Goal: Information Seeking & Learning: Learn about a topic

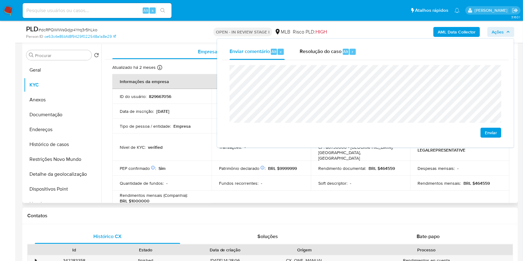
scroll to position [78, 0]
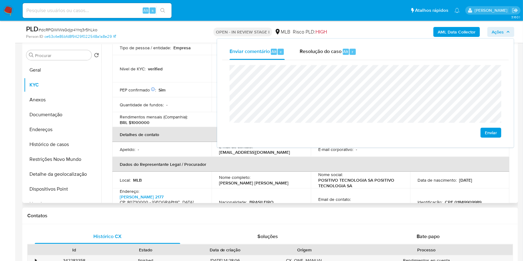
click at [140, 97] on td "Quantidade de fundos : -" at bounding box center [161, 104] width 99 height 15
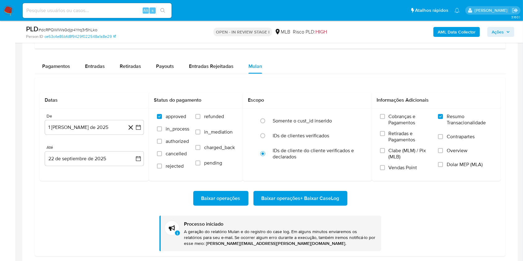
scroll to position [667, 0]
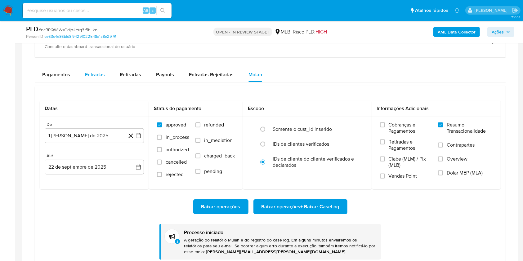
click at [91, 82] on div "Entradas" at bounding box center [95, 74] width 20 height 15
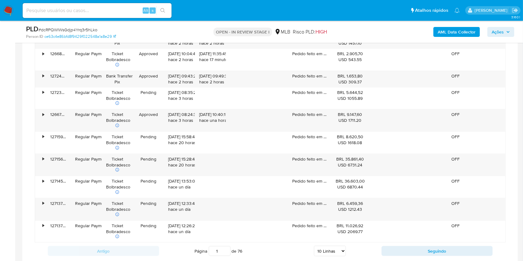
scroll to position [784, 0]
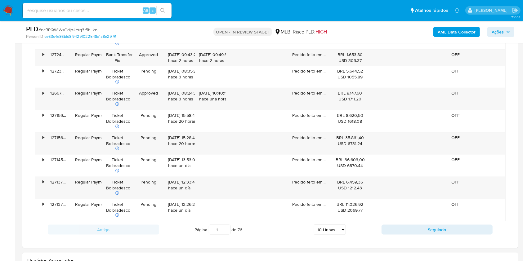
click at [325, 228] on select "5 Linhas 10 Linhas 20 Linhas 25 Linhas 50 Linhas 100 Linhas" at bounding box center [330, 229] width 32 height 11
select select "100"
click at [314, 224] on select "5 Linhas 10 Linhas 20 Linhas 25 Linhas 50 Linhas 100 Linhas" at bounding box center [330, 229] width 32 height 11
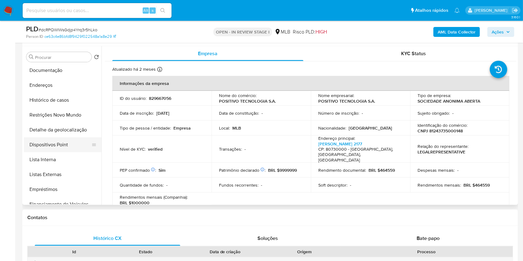
scroll to position [47, 0]
click at [47, 171] on button "Listas Externas" at bounding box center [60, 173] width 73 height 15
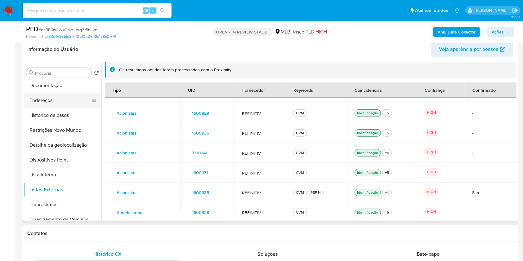
scroll to position [0, 0]
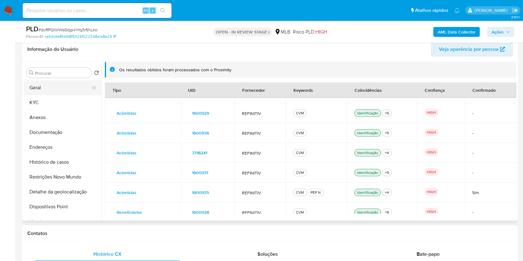
click at [60, 83] on button "Geral" at bounding box center [60, 87] width 73 height 15
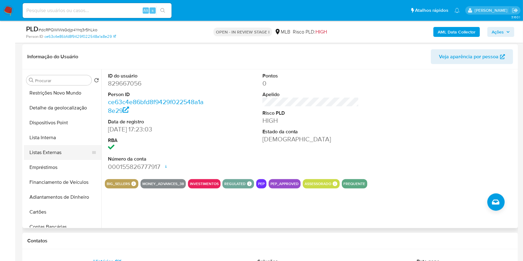
scroll to position [91, 0]
click at [61, 152] on button "Listas Externas" at bounding box center [60, 153] width 73 height 15
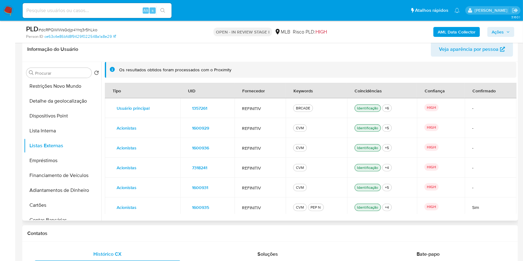
scroll to position [0, 0]
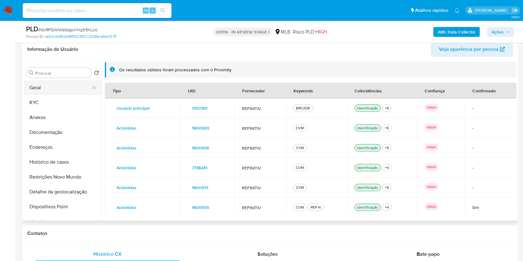
click at [54, 86] on button "Geral" at bounding box center [60, 87] width 73 height 15
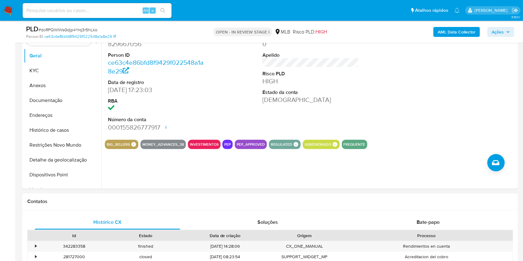
scroll to position [332, 0]
click at [54, 100] on button "Documentação" at bounding box center [60, 100] width 73 height 15
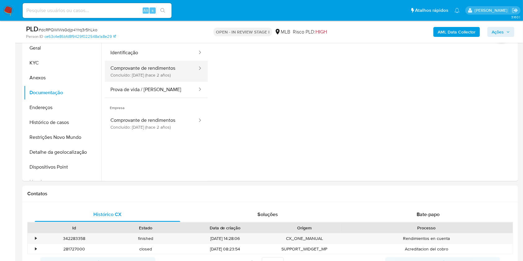
click at [173, 73] on button "Comprovante de rendimentos Concluído: 15/12/2023 (hace 2 años)" at bounding box center [151, 71] width 93 height 21
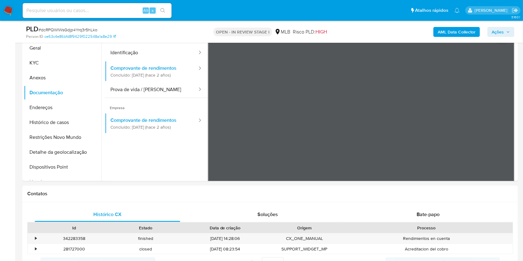
scroll to position [293, 0]
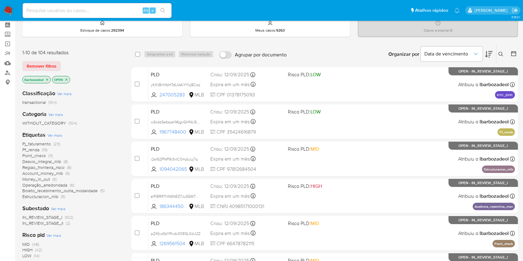
scroll to position [27, 0]
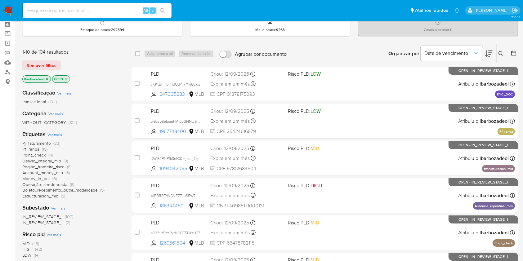
click at [49, 143] on span "Pj_faturamento" at bounding box center [36, 143] width 29 height 6
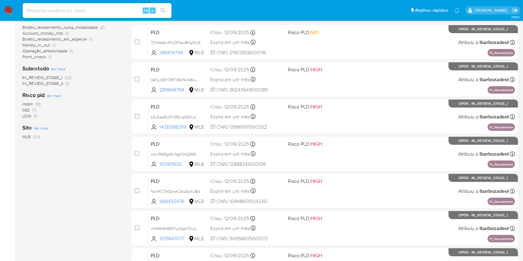
scroll to position [250, 0]
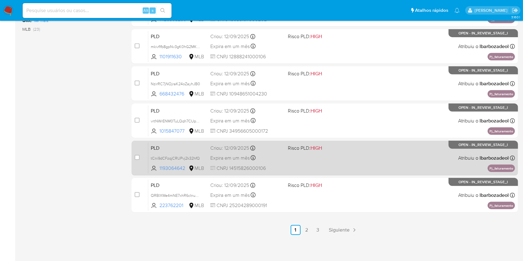
click at [306, 150] on span "Risco PLD: HIGH" at bounding box center [305, 147] width 34 height 7
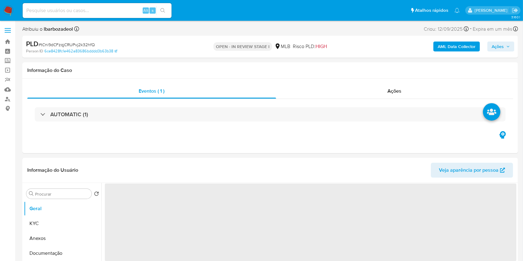
select select "10"
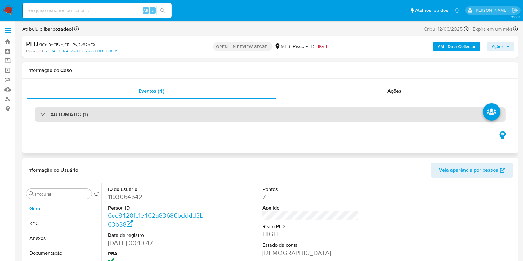
click at [256, 116] on div "AUTOMATIC (1)" at bounding box center [270, 114] width 471 height 14
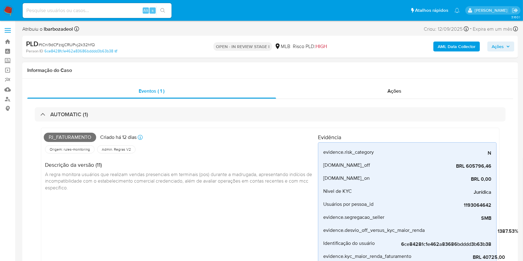
click at [84, 137] on span "Pj_faturamento" at bounding box center [70, 137] width 52 height 9
copy span "Pj_faturamento"
click at [507, 50] on span "Ações" at bounding box center [500, 46] width 18 height 9
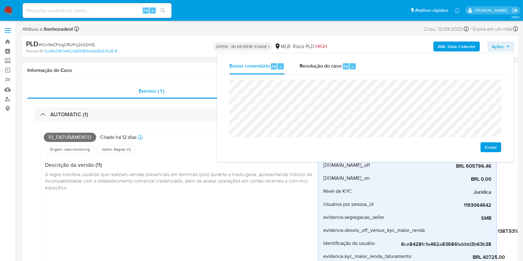
click at [149, 70] on h1 "Informação do Caso" at bounding box center [269, 70] width 485 height 6
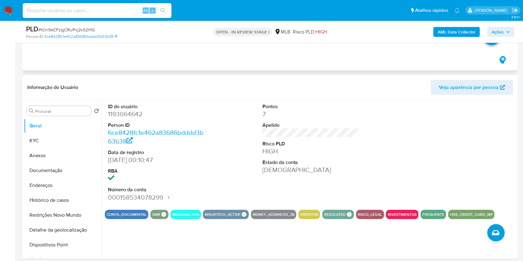
scroll to position [262, 0]
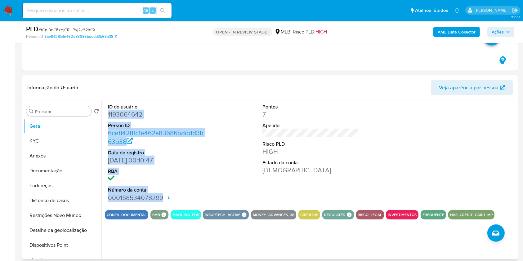
drag, startPoint x: 105, startPoint y: 114, endPoint x: 187, endPoint y: 194, distance: 114.2
click at [187, 194] on div "ID do usuário 1193064642 Person ID 6ce8428fc1e462a83686bdddd3b63b38 Data de reg…" at bounding box center [156, 152] width 103 height 105
copy dl "1193064642 Person ID 6ce8428fc1e462a83686bdddd3b63b38 Data de registro 06/09/20…"
click at [508, 29] on span "Ações" at bounding box center [500, 32] width 18 height 9
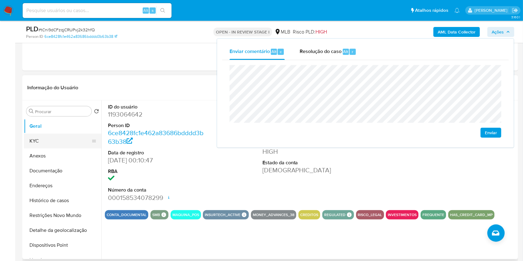
click at [64, 141] on button "KYC" at bounding box center [60, 141] width 73 height 15
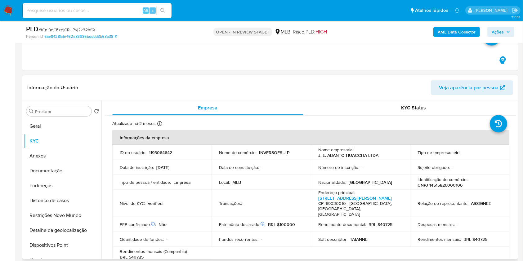
click at [450, 186] on p "CNPJ 14515826000106" at bounding box center [439, 185] width 45 height 6
copy p "14515826000106"
click at [504, 33] on span "Ações" at bounding box center [500, 32] width 18 height 9
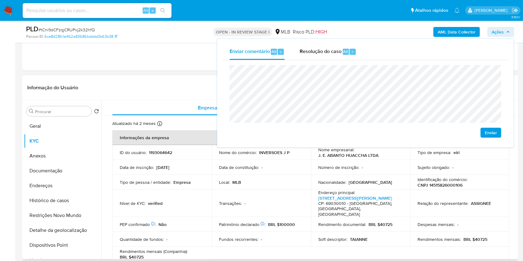
click at [194, 138] on th "Informações da empresa" at bounding box center [310, 137] width 397 height 15
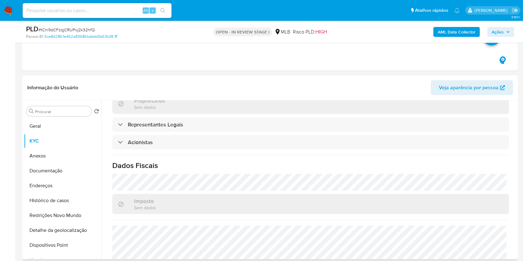
scroll to position [305, 0]
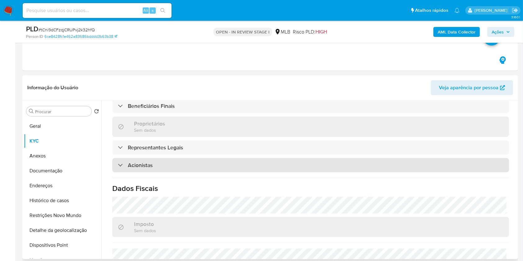
click at [194, 158] on div "Acionistas" at bounding box center [310, 165] width 396 height 14
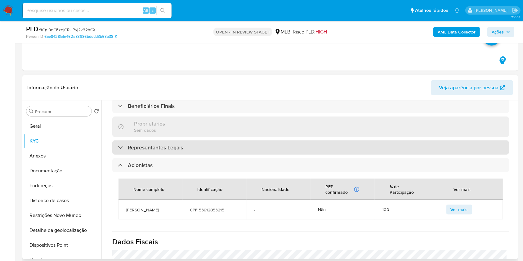
click at [197, 140] on div "Representantes Legais" at bounding box center [310, 147] width 396 height 14
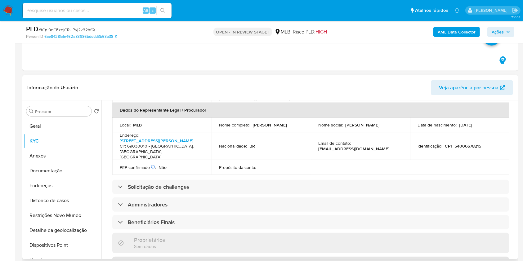
scroll to position [188, 0]
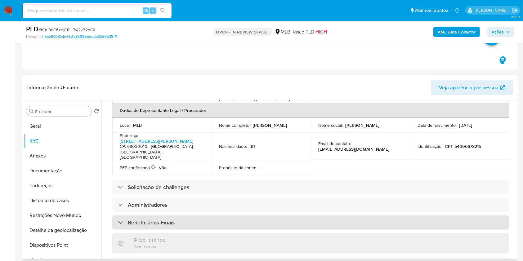
click at [218, 215] on div "Beneficiários Finais" at bounding box center [310, 222] width 396 height 14
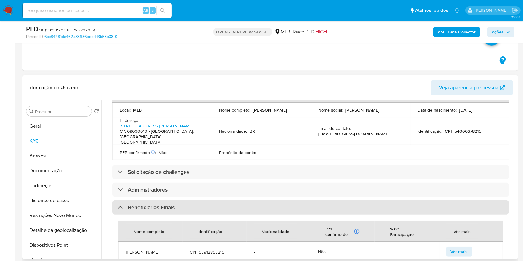
scroll to position [211, 0]
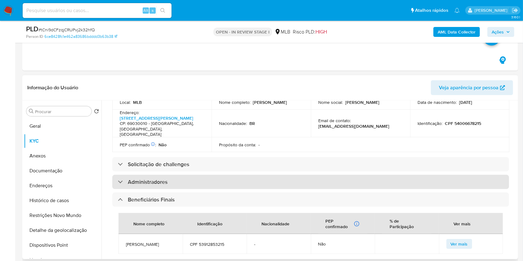
click at [208, 175] on div "Administradores" at bounding box center [310, 182] width 396 height 14
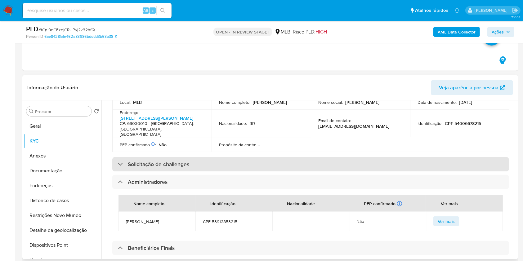
click at [269, 157] on div "Solicitação de challenges" at bounding box center [310, 164] width 396 height 14
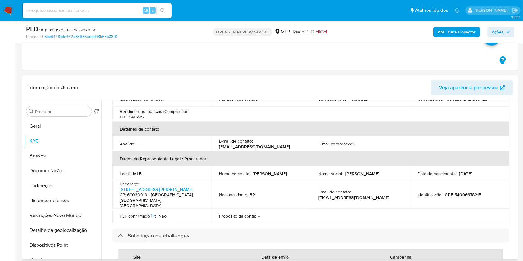
scroll to position [138, 0]
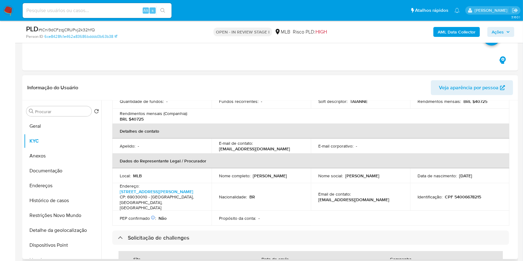
click at [474, 194] on p "CPF 54006678215" at bounding box center [463, 197] width 36 height 6
copy p "54006678215"
click at [492, 31] on span "Ações" at bounding box center [497, 32] width 12 height 10
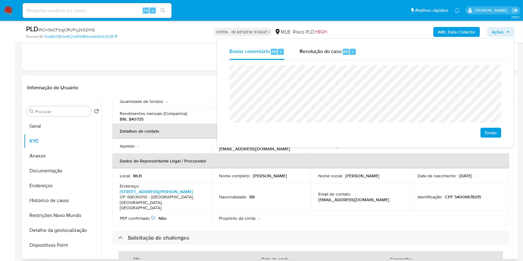
click at [160, 194] on h4 "CP: 69030010 - Manaus, Amazonas, Brasil" at bounding box center [161, 202] width 82 height 16
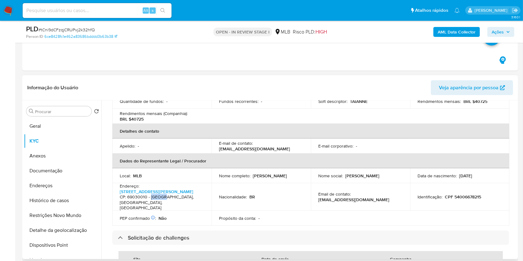
click at [160, 194] on h4 "CP: 69030010 - Manaus, Amazonas, Brasil" at bounding box center [161, 202] width 82 height 16
copy h4 "Manaus"
click at [501, 33] on span "Ações" at bounding box center [497, 32] width 12 height 10
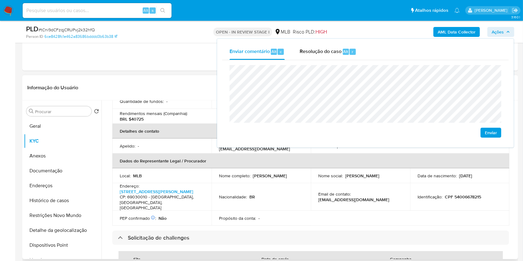
click at [295, 211] on td "Propósito da conta : -" at bounding box center [260, 218] width 99 height 15
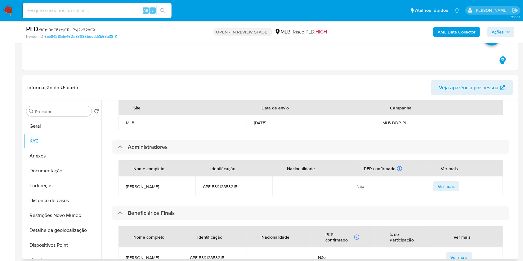
scroll to position [290, 0]
click at [210, 183] on span "CPF 53912853215" at bounding box center [234, 186] width 62 height 6
click at [215, 183] on span "CPF 53912853215" at bounding box center [234, 186] width 62 height 6
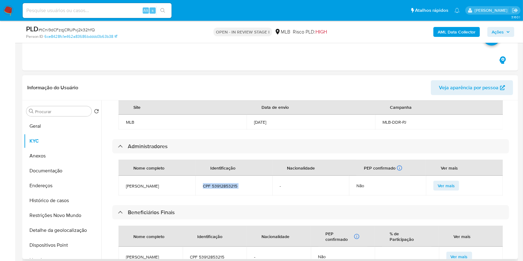
copy span "CPF 53912853215"
click at [219, 183] on span "CPF 53912853215" at bounding box center [234, 186] width 62 height 6
click at [503, 31] on span "Ações" at bounding box center [497, 32] width 12 height 10
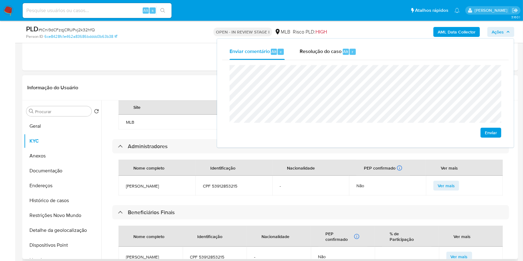
click at [269, 190] on div "Nome completo Identificação Nacionalidade PEP confirmado Recuperado de listas i…" at bounding box center [310, 177] width 396 height 48
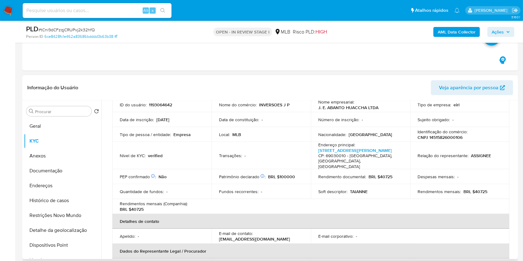
scroll to position [48, 0]
drag, startPoint x: 472, startPoint y: 181, endPoint x: 490, endPoint y: 180, distance: 17.7
click at [491, 188] on div "Rendimentos mensais : BRL $40725" at bounding box center [459, 191] width 84 height 6
copy p "40725"
click at [498, 32] on span "Ações" at bounding box center [497, 32] width 12 height 10
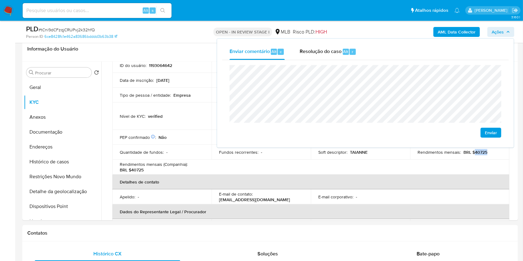
scroll to position [303, 0]
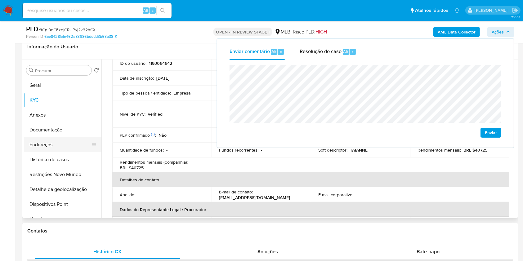
click at [41, 138] on button "Endereços" at bounding box center [60, 144] width 73 height 15
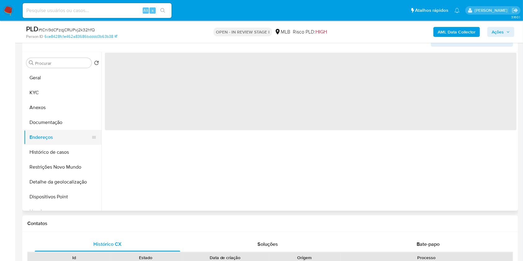
scroll to position [0, 0]
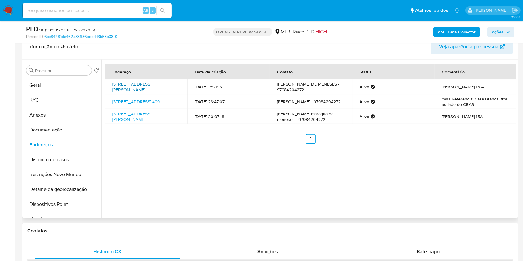
click at [140, 82] on link "Rua Joracir Camargo 15, Manaus, Amazonas, 69030010, Brasil 15" at bounding box center [131, 87] width 39 height 12
click at [135, 101] on link "Rua Teotônio Cavalcante 499, Jutaí, Amazonas, 69660000, Brasil 499" at bounding box center [135, 102] width 47 height 6
click at [138, 120] on link "Rua Joracir Camargo 15, Manaus, Amazonas, 69030010, Brasil 15" at bounding box center [131, 117] width 39 height 12
click at [70, 130] on button "Documentação" at bounding box center [60, 129] width 73 height 15
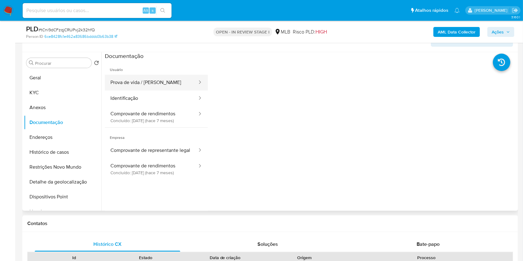
click at [176, 80] on button "Prova de vida / Selfie" at bounding box center [151, 83] width 93 height 16
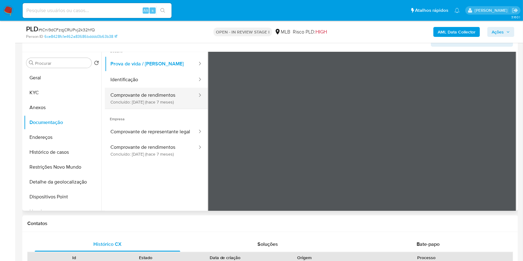
click at [135, 91] on button "Comprovante de rendimentos Concluído: 20/02/2025 (hace 7 meses)" at bounding box center [151, 98] width 93 height 21
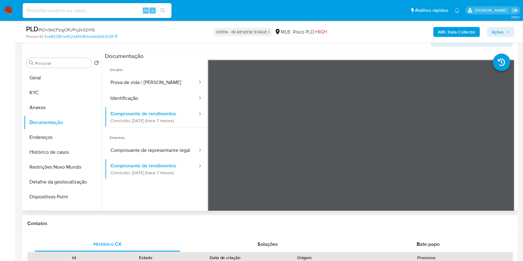
scroll to position [0, 0]
click at [185, 101] on button "Identificação" at bounding box center [151, 98] width 93 height 16
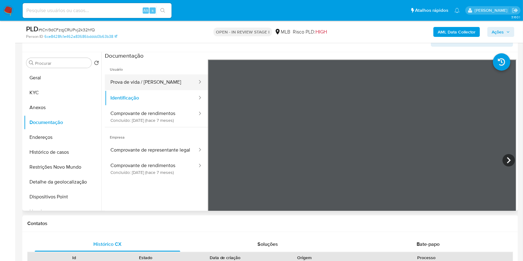
click at [160, 84] on button "Prova de vida / Selfie" at bounding box center [151, 82] width 93 height 16
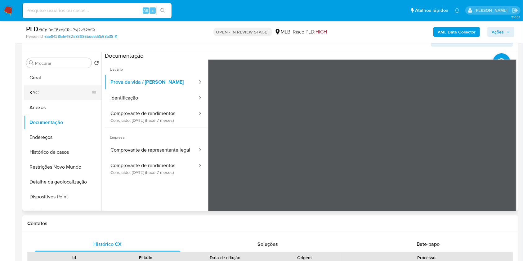
click at [60, 92] on button "KYC" at bounding box center [60, 92] width 73 height 15
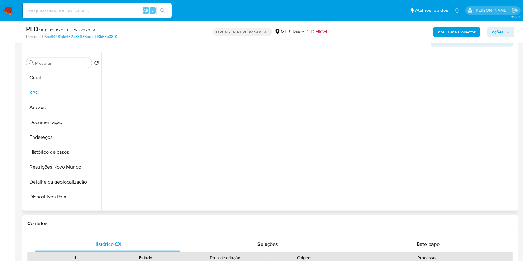
scroll to position [0, 0]
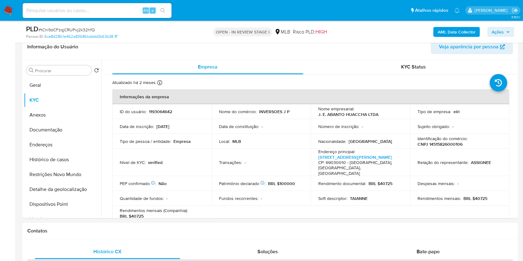
click at [493, 30] on span "Ações" at bounding box center [497, 32] width 12 height 10
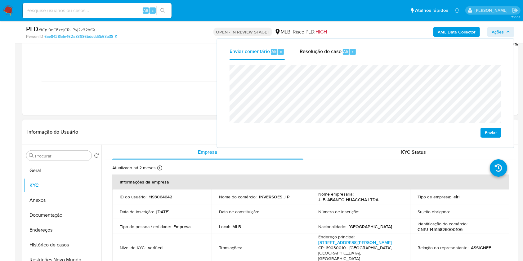
scroll to position [217, 0]
click at [143, 142] on div "Informação do Usuário Veja aparência por pessoa" at bounding box center [269, 132] width 495 height 25
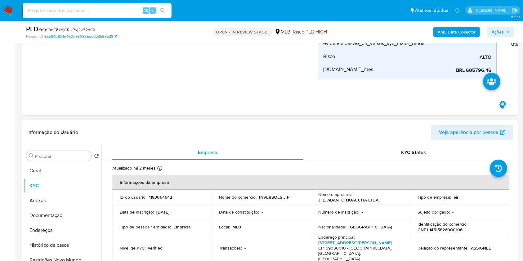
scroll to position [0, 0]
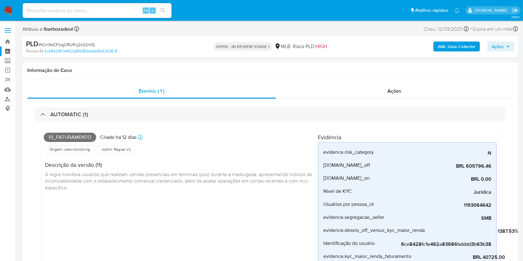
click at [8, 49] on link "Painel" at bounding box center [37, 51] width 74 height 10
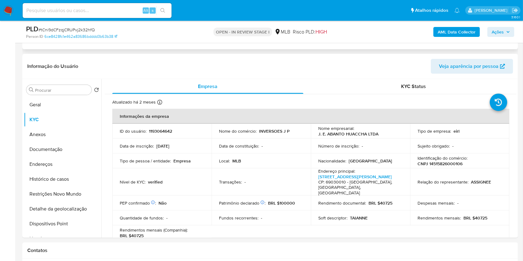
scroll to position [288, 0]
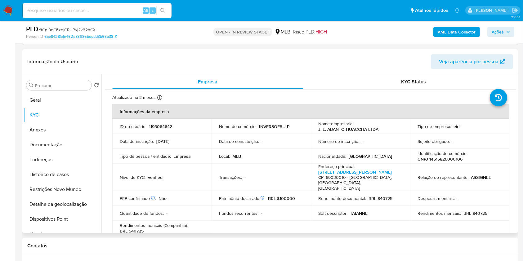
click at [259, 155] on div "Local : MLB" at bounding box center [261, 156] width 84 height 6
click at [47, 103] on button "Geral" at bounding box center [60, 100] width 73 height 15
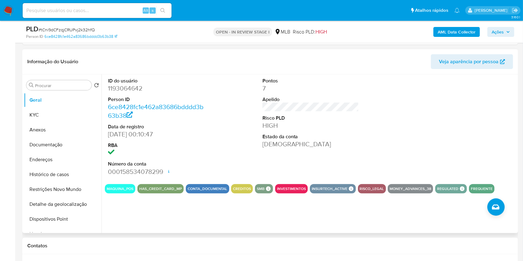
click at [401, 232] on div "ID do usuário 1193064642 Person ID 6ce8428fc1e462a83686bdddd3b63b38 Data de reg…" at bounding box center [308, 153] width 415 height 159
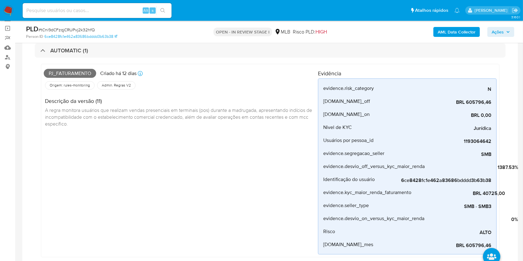
scroll to position [41, 0]
click at [7, 46] on link "Mulan" at bounding box center [37, 48] width 74 height 10
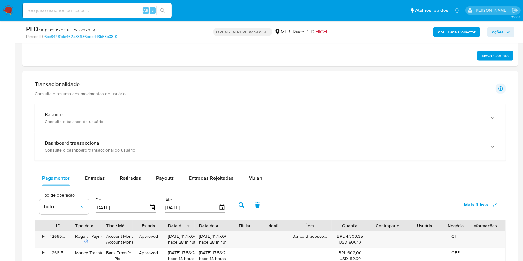
scroll to position [600, 0]
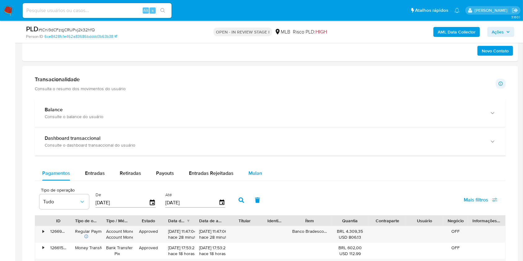
click at [252, 172] on span "Mulan" at bounding box center [255, 173] width 14 height 7
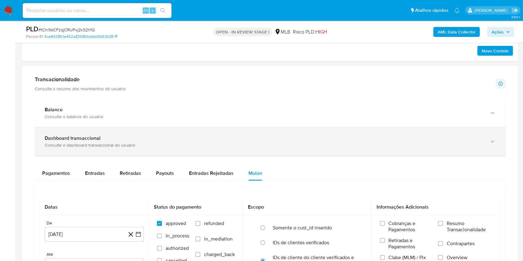
scroll to position [709, 0]
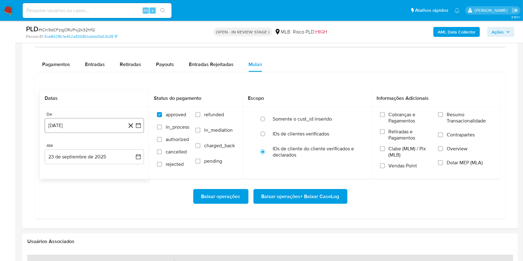
click at [93, 125] on button "23 [PERSON_NAME] de 2024" at bounding box center [94, 125] width 99 height 15
click at [91, 147] on span "agosto 2024" at bounding box center [91, 148] width 28 height 6
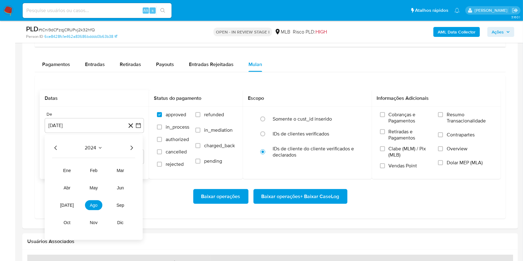
click at [132, 144] on icon "Año siguiente" at bounding box center [131, 147] width 7 height 7
click at [93, 204] on span "ago" at bounding box center [94, 205] width 8 height 5
click at [108, 169] on button "1" at bounding box center [107, 171] width 10 height 10
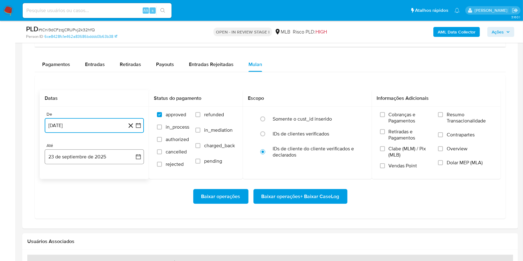
click at [97, 153] on button "23 de septiembre de 2025" at bounding box center [94, 156] width 99 height 15
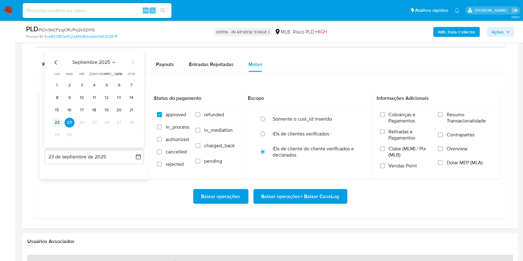
click at [60, 123] on button "22" at bounding box center [57, 123] width 10 height 10
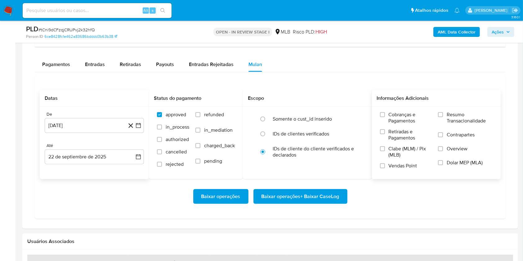
click at [450, 112] on span "Resumo Transacionalidade" at bounding box center [469, 118] width 46 height 12
click at [443, 112] on input "Resumo Transacionalidade" at bounding box center [440, 114] width 5 height 5
click at [323, 196] on span "Baixar operações + Baixar CaseLog" at bounding box center [300, 197] width 78 height 14
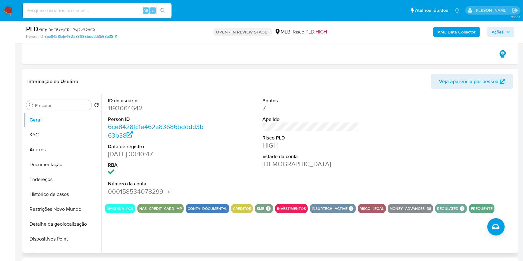
scroll to position [268, 0]
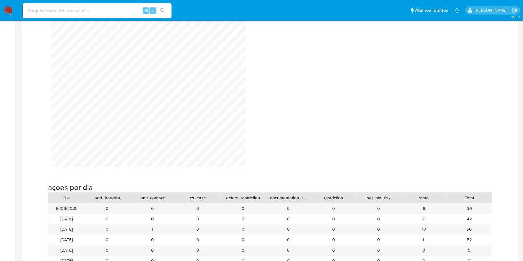
scroll to position [655, 0]
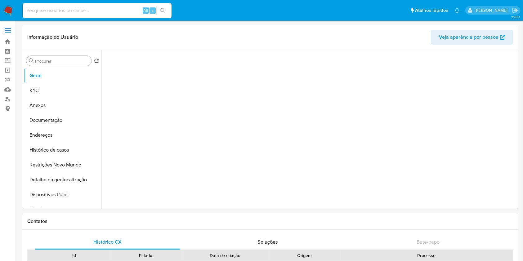
select select "10"
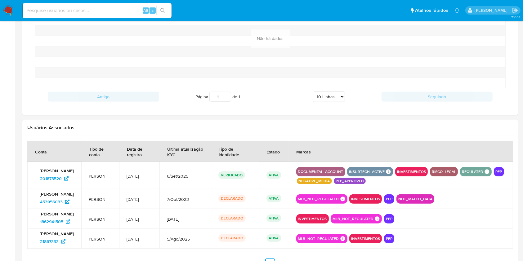
scroll to position [559, 0]
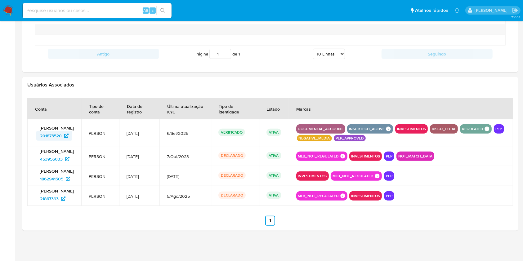
click at [60, 135] on span "201873520" at bounding box center [51, 136] width 22 height 10
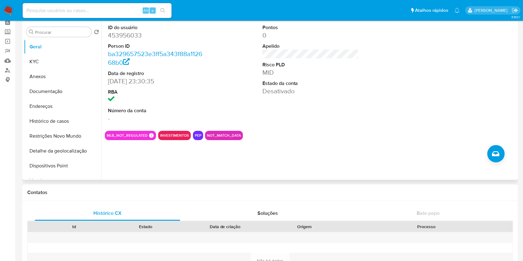
scroll to position [0, 0]
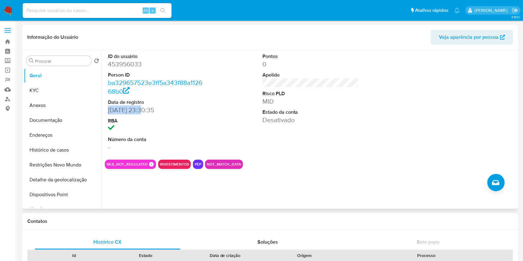
drag, startPoint x: 141, startPoint y: 110, endPoint x: 132, endPoint y: 115, distance: 10.7
click at [106, 110] on div "ID do usuário 453956033 Person ID ba329657523e3ff5a343f88a112668b0 Data de regi…" at bounding box center [156, 102] width 103 height 105
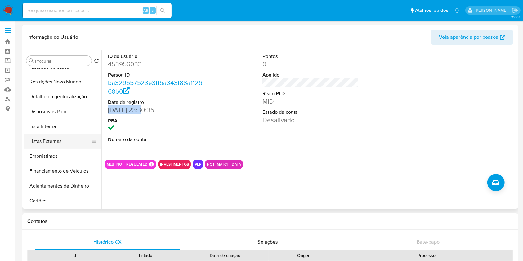
scroll to position [83, 0]
click at [62, 130] on button "Lista Interna" at bounding box center [60, 126] width 73 height 15
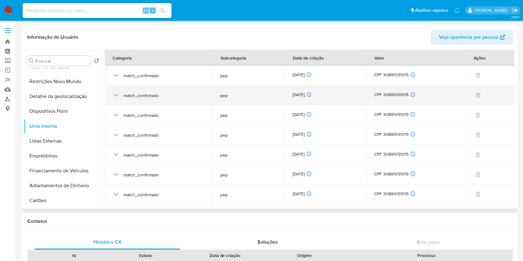
click at [299, 93] on div "14/09/2025 14/09/2025 03:25:11" at bounding box center [325, 95] width 67 height 7
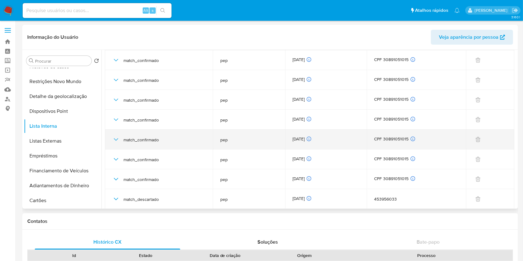
scroll to position [15, 0]
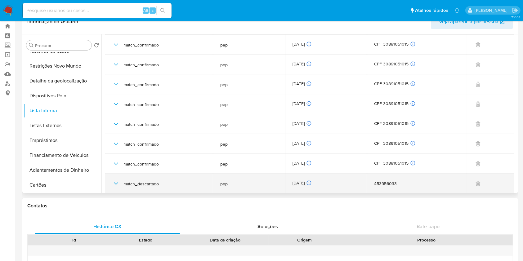
click at [114, 180] on icon "button" at bounding box center [115, 183] width 7 height 7
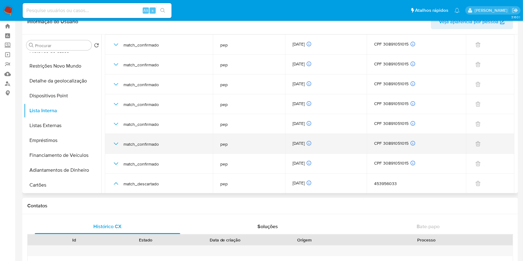
scroll to position [245, 0]
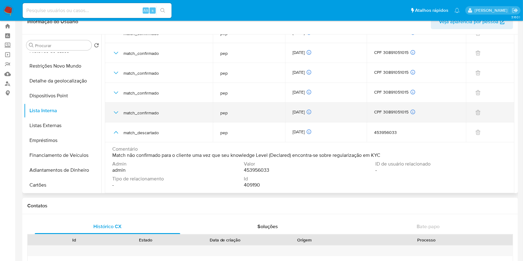
click at [113, 115] on icon "button" at bounding box center [115, 112] width 7 height 7
click at [113, 115] on button "button" at bounding box center [115, 112] width 7 height 7
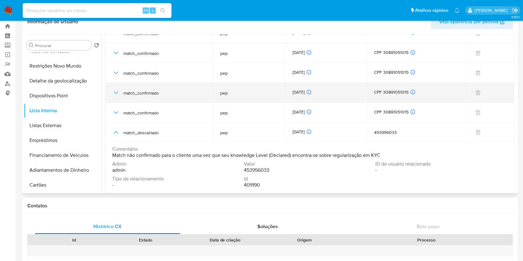
click at [116, 94] on icon "button" at bounding box center [115, 92] width 7 height 7
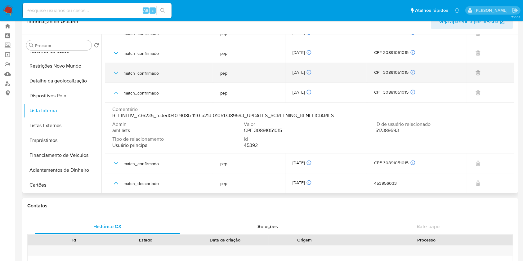
click at [114, 73] on icon "button" at bounding box center [115, 72] width 7 height 7
click at [117, 73] on icon "button" at bounding box center [115, 72] width 7 height 7
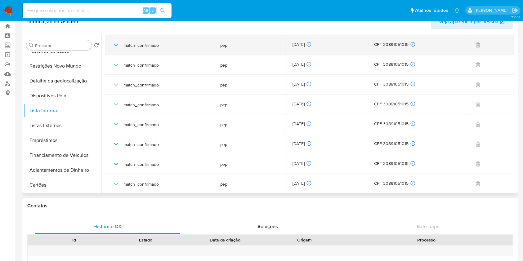
scroll to position [0, 0]
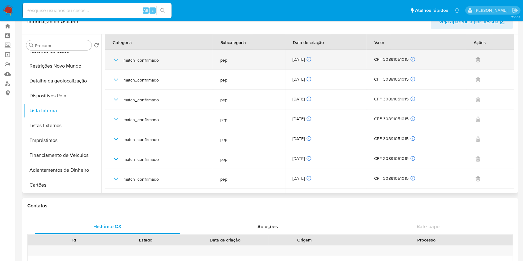
click at [114, 60] on icon "button" at bounding box center [115, 59] width 7 height 7
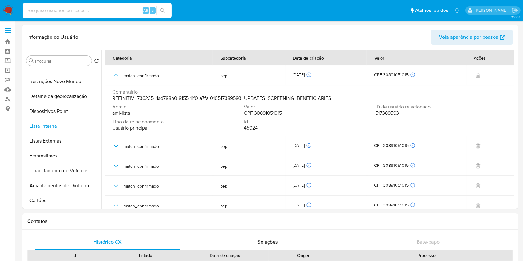
click at [93, 9] on input at bounding box center [97, 11] width 149 height 8
paste input "226320521"
type input "226320521"
click at [166, 8] on button "search-icon" at bounding box center [162, 10] width 13 height 9
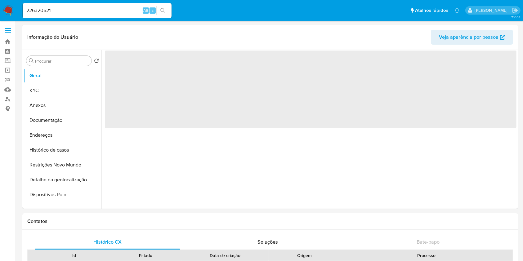
select select "10"
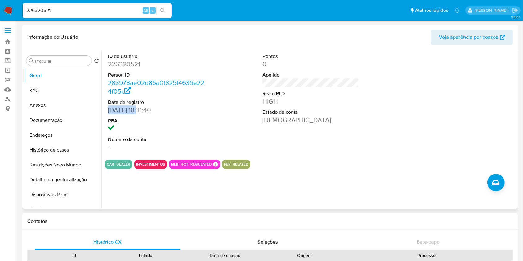
drag, startPoint x: 139, startPoint y: 110, endPoint x: 105, endPoint y: 111, distance: 34.7
click at [105, 111] on div "ID do usuário 226320521 Person ID 283978ae02d85a0f825f4636e224f05c Data de regi…" at bounding box center [156, 102] width 103 height 105
copy dd "24/08/2016"
click at [60, 87] on button "KYC" at bounding box center [60, 90] width 73 height 15
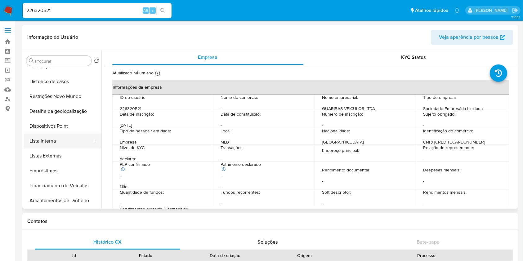
scroll to position [69, 0]
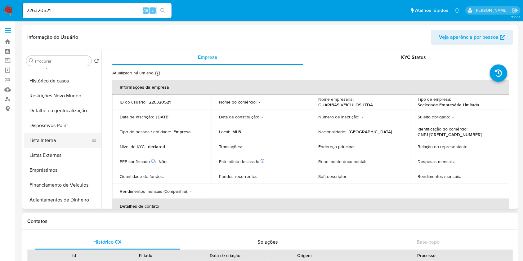
click at [55, 144] on button "Lista Interna" at bounding box center [60, 140] width 73 height 15
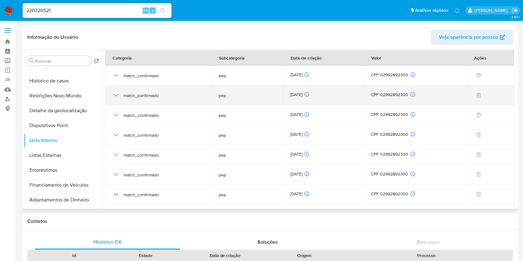
click at [296, 94] on div "12/09/2025 12/09/2025 03:25:11" at bounding box center [323, 95] width 66 height 7
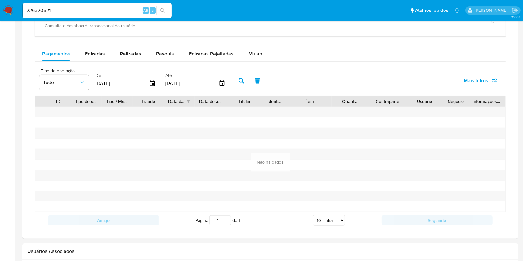
scroll to position [307, 0]
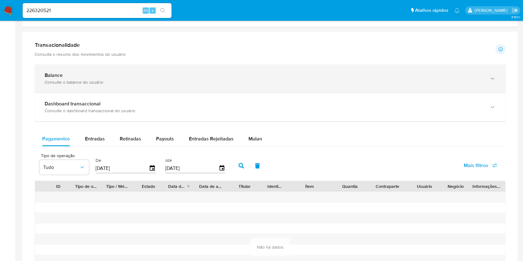
click at [155, 78] on div "Balance" at bounding box center [264, 75] width 438 height 6
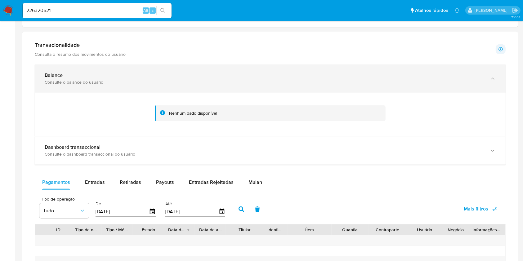
click at [155, 78] on div "Balance" at bounding box center [264, 75] width 438 height 6
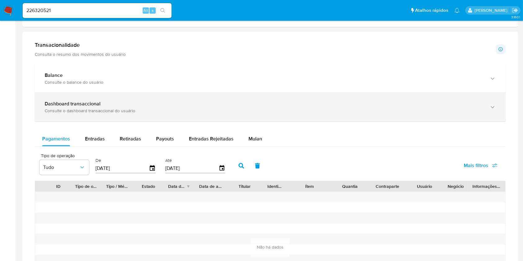
click at [175, 111] on div "Consulte o dashboard transaccional do usuário" at bounding box center [264, 111] width 438 height 6
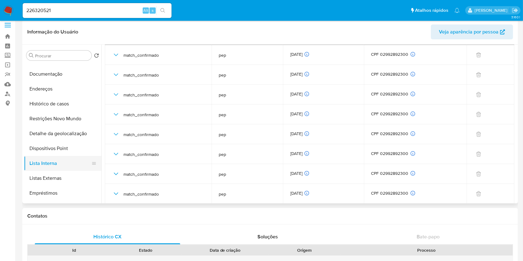
scroll to position [41, 0]
click at [64, 177] on button "Listas Externas" at bounding box center [60, 177] width 73 height 15
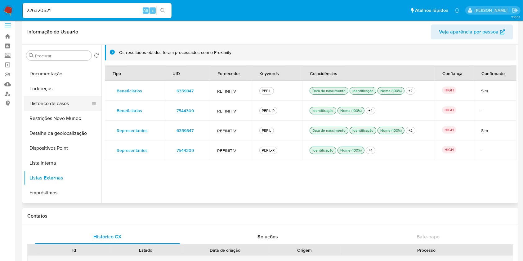
scroll to position [0, 0]
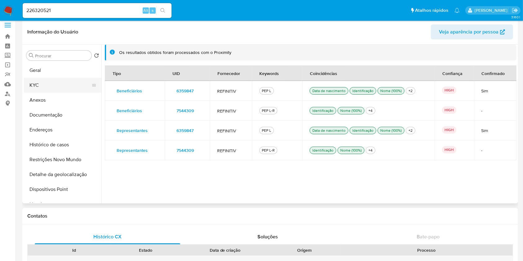
click at [51, 81] on button "KYC" at bounding box center [60, 85] width 73 height 15
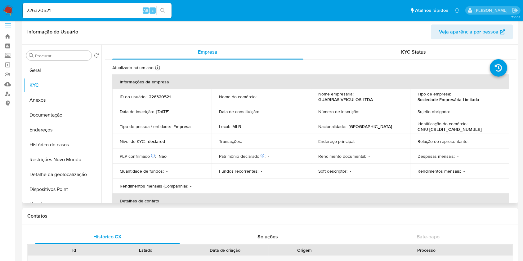
click at [454, 129] on p "CNPJ 63502561000109" at bounding box center [449, 129] width 64 height 6
copy p "63502561000109"
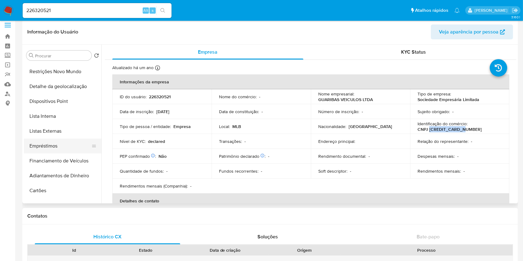
scroll to position [88, 0]
click at [72, 131] on button "Listas Externas" at bounding box center [60, 130] width 73 height 15
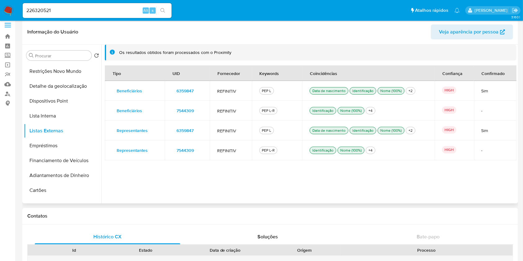
click at [176, 93] on span "6359847" at bounding box center [184, 90] width 17 height 9
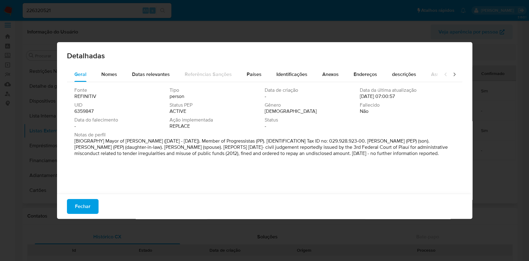
click at [85, 111] on span "6359847" at bounding box center [83, 111] width 19 height 6
click at [85, 210] on span "Fechar" at bounding box center [82, 207] width 15 height 14
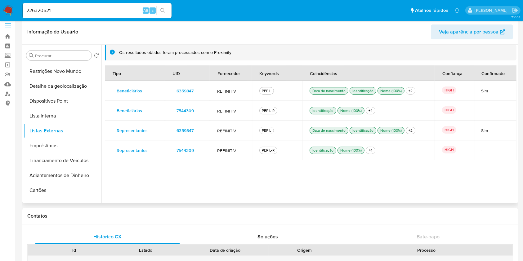
scroll to position [0, 0]
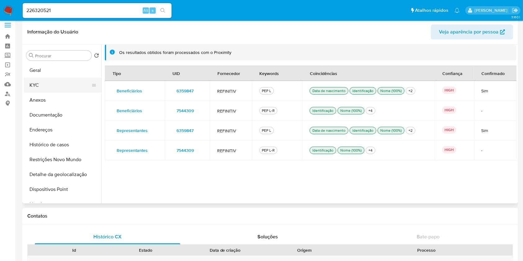
click at [60, 82] on button "KYC" at bounding box center [60, 85] width 73 height 15
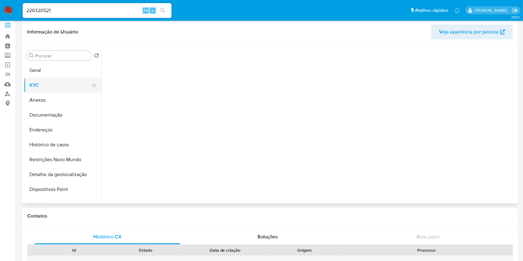
click at [60, 82] on button "KYC" at bounding box center [60, 85] width 73 height 15
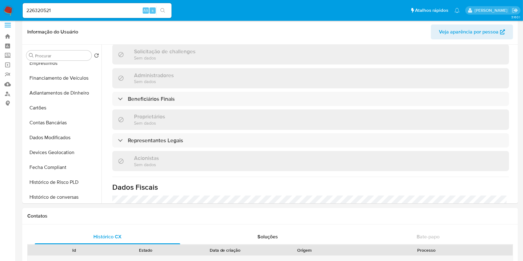
scroll to position [244, 0]
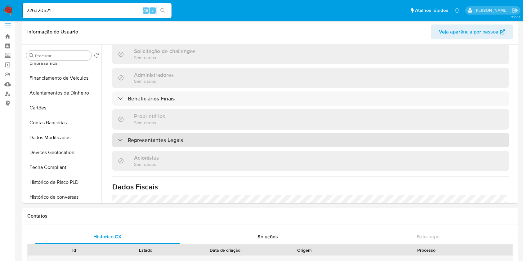
click at [278, 146] on div "Representantes Legais" at bounding box center [310, 140] width 396 height 14
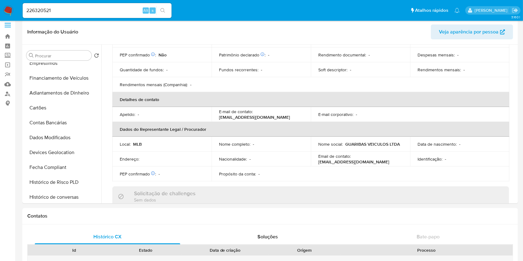
scroll to position [101, 0]
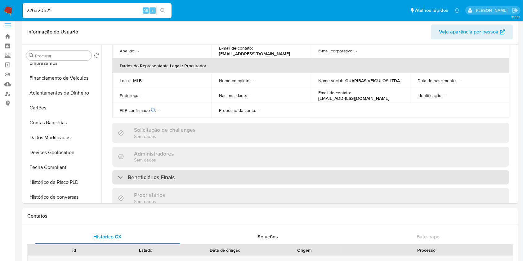
click at [262, 176] on div "Beneficiários Finais" at bounding box center [310, 177] width 396 height 14
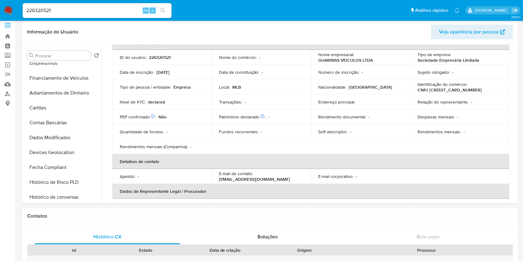
scroll to position [0, 0]
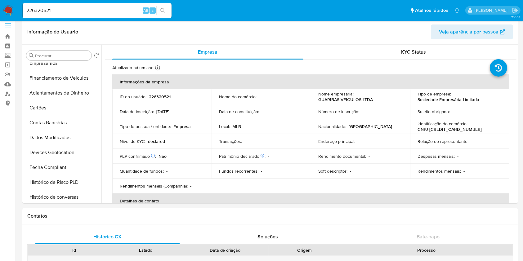
click at [443, 129] on p "CNPJ 63502561000109" at bounding box center [449, 129] width 64 height 6
copy p "63502561000109"
click at [106, 9] on input "226320521" at bounding box center [97, 11] width 149 height 8
paste input "1973751050"
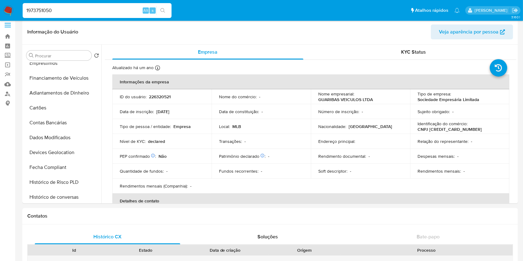
type input "1973751050"
click at [162, 9] on icon "search-icon" at bounding box center [162, 10] width 5 height 5
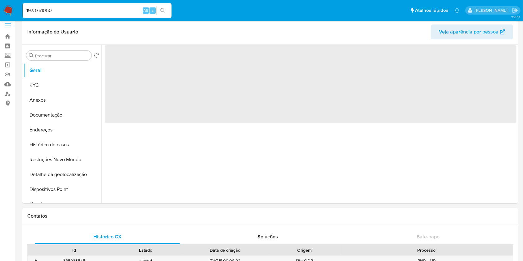
select select "10"
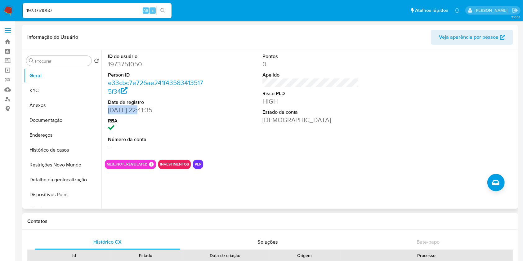
drag, startPoint x: 141, startPoint y: 110, endPoint x: 119, endPoint y: 113, distance: 21.9
click at [105, 110] on div "ID do usuário 1973751050 Person ID e33cbc7e726ae241f435834135175f34 Data de reg…" at bounding box center [156, 102] width 103 height 105
copy dd "01/09/2024"
click at [65, 88] on button "KYC" at bounding box center [60, 90] width 73 height 15
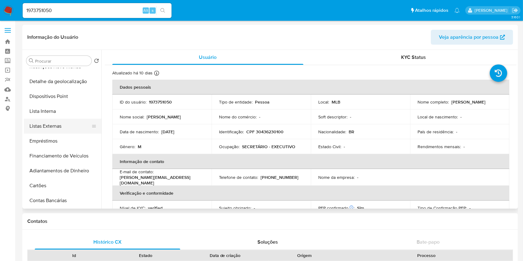
scroll to position [99, 0]
click at [58, 113] on button "Lista Interna" at bounding box center [60, 110] width 73 height 15
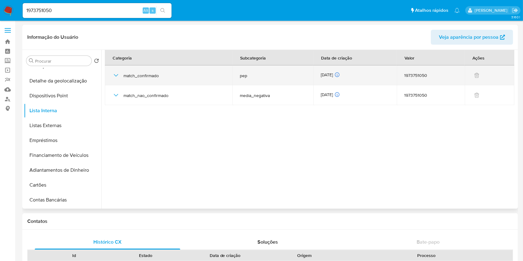
click at [333, 76] on div "13/09/2025 13/09/2025 13:37:39" at bounding box center [355, 75] width 69 height 7
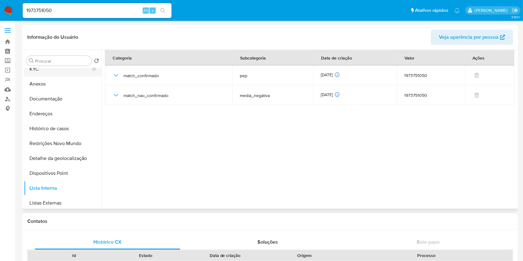
scroll to position [20, 0]
click at [52, 76] on button "KYC" at bounding box center [60, 70] width 73 height 15
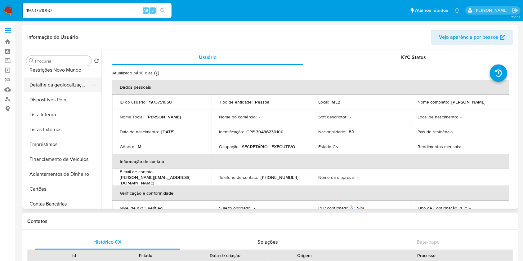
scroll to position [107, 0]
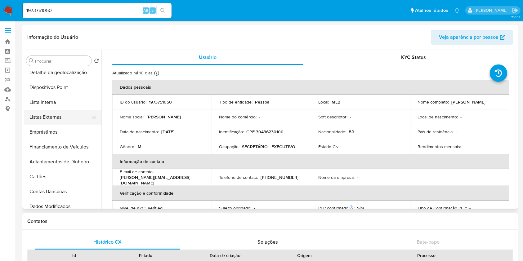
click at [57, 118] on button "Listas Externas" at bounding box center [60, 117] width 73 height 15
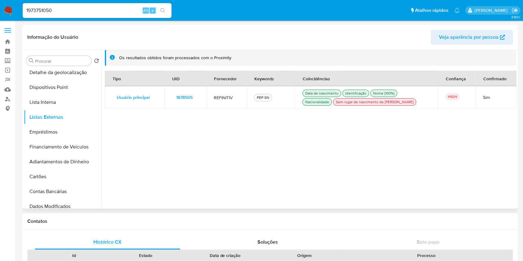
click at [187, 97] on span "1878505" at bounding box center [184, 97] width 16 height 9
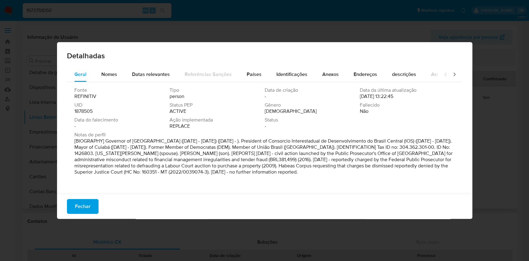
click at [82, 109] on span "1878505" at bounding box center [83, 111] width 18 height 6
click at [86, 202] on span "Fechar" at bounding box center [82, 207] width 15 height 14
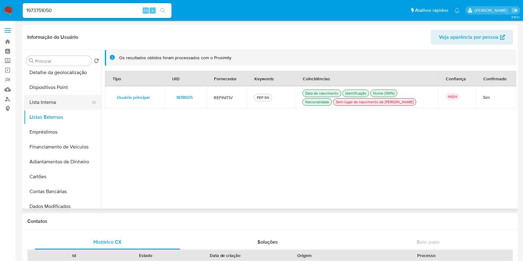
scroll to position [0, 0]
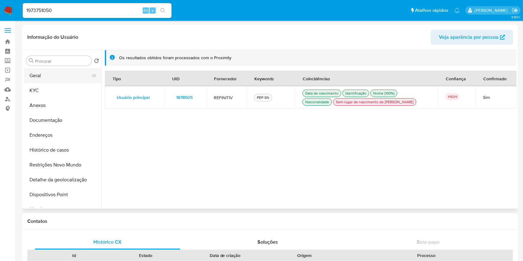
click at [59, 82] on button "Geral" at bounding box center [60, 75] width 73 height 15
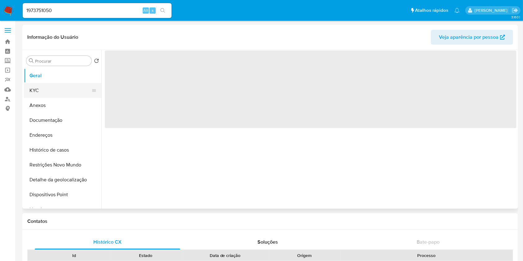
click at [58, 88] on button "KYC" at bounding box center [60, 90] width 73 height 15
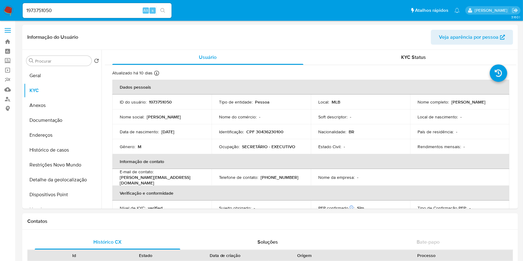
click at [161, 101] on p "1973751050" at bounding box center [160, 102] width 23 height 6
copy p "1973751050"
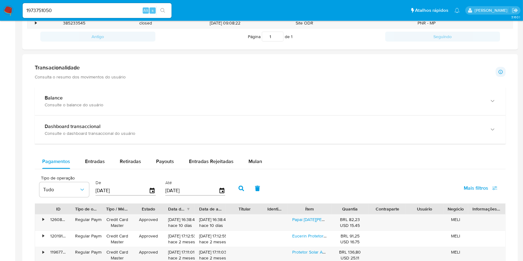
scroll to position [290, 0]
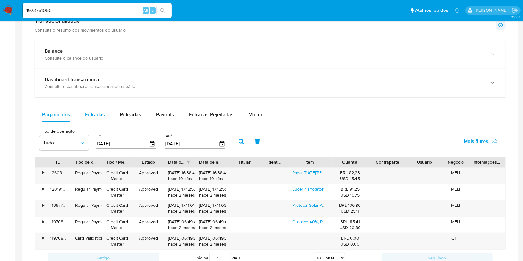
click at [95, 118] on div "Entradas" at bounding box center [95, 114] width 20 height 15
select select "10"
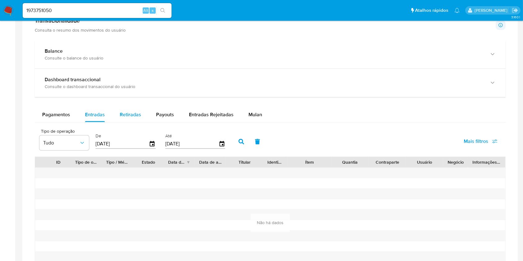
click at [133, 113] on span "Retiradas" at bounding box center [130, 114] width 21 height 7
select select "10"
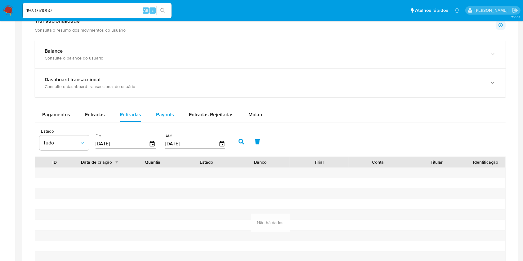
click at [159, 117] on span "Payouts" at bounding box center [165, 114] width 18 height 7
select select "10"
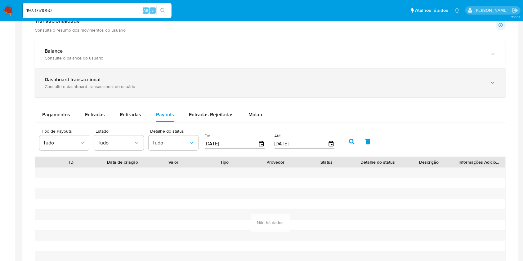
click at [102, 81] on div "Dashboard transaccional" at bounding box center [264, 80] width 438 height 6
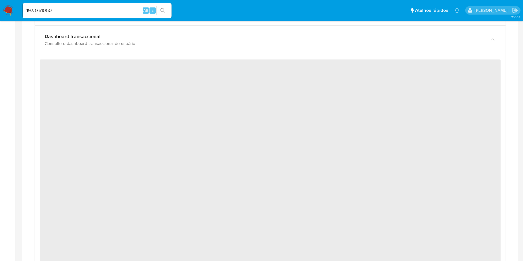
scroll to position [334, 0]
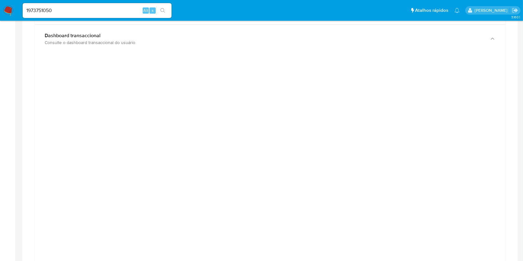
click at [57, 148] on div at bounding box center [270, 197] width 461 height 279
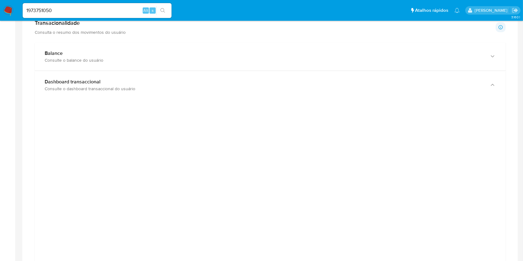
scroll to position [285, 0]
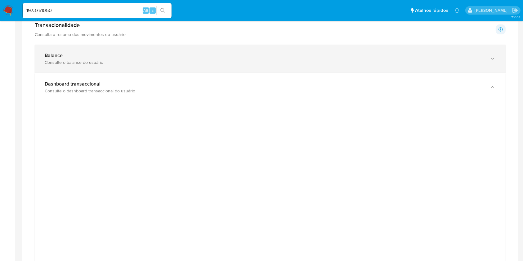
click at [95, 53] on div "Balance" at bounding box center [264, 55] width 438 height 6
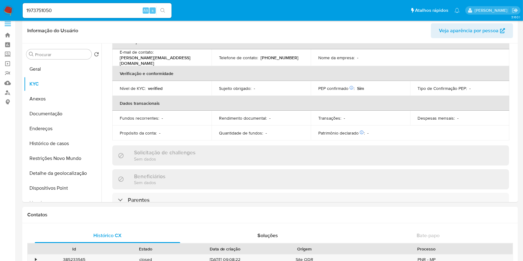
scroll to position [0, 0]
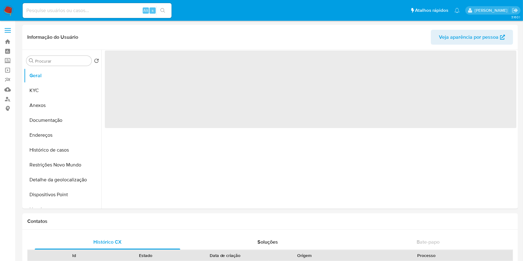
select select "10"
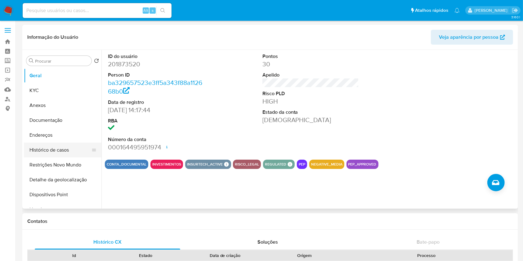
click at [64, 152] on button "Histórico de casos" at bounding box center [60, 150] width 73 height 15
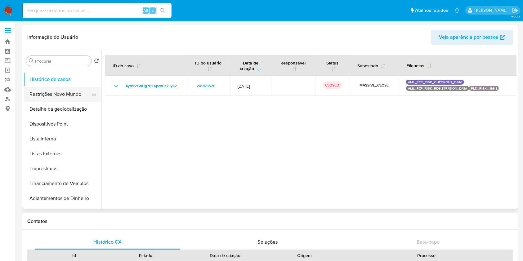
scroll to position [68, 0]
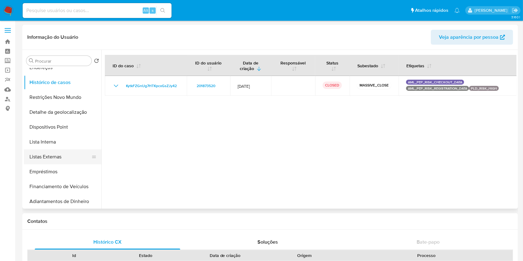
click at [58, 161] on button "Listas Externas" at bounding box center [60, 156] width 73 height 15
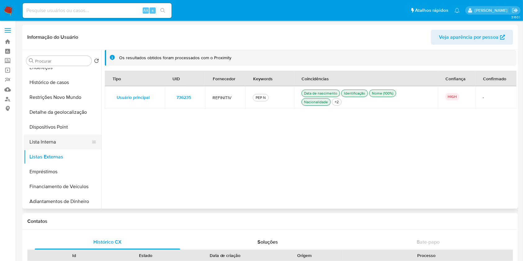
click at [67, 143] on button "Lista Interna" at bounding box center [60, 142] width 73 height 15
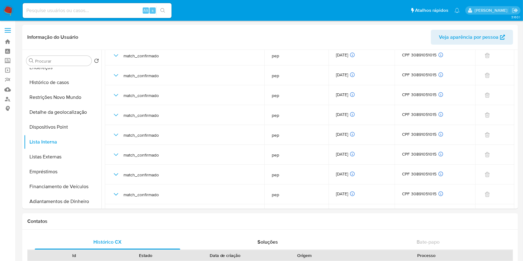
scroll to position [233, 0]
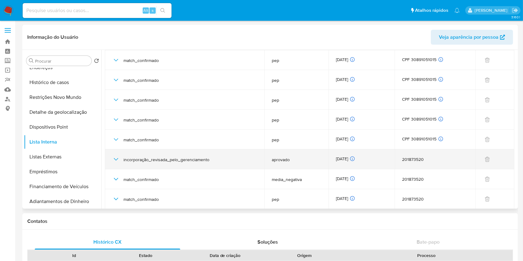
click at [117, 161] on icon "button" at bounding box center [115, 159] width 7 height 7
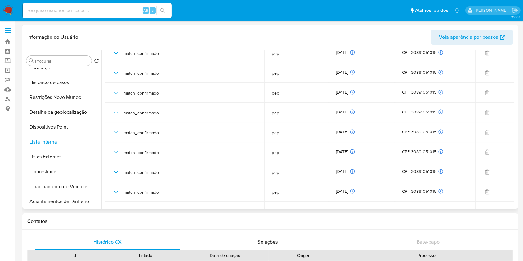
scroll to position [0, 0]
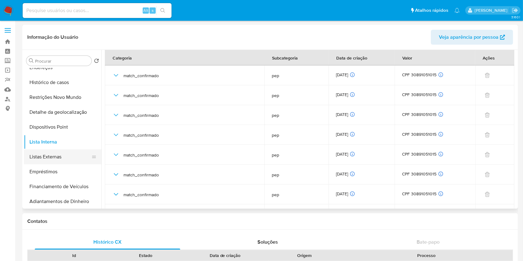
click at [68, 157] on button "Listas Externas" at bounding box center [60, 156] width 73 height 15
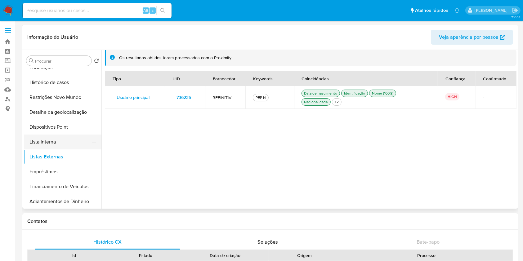
click at [75, 142] on button "Lista Interna" at bounding box center [60, 142] width 73 height 15
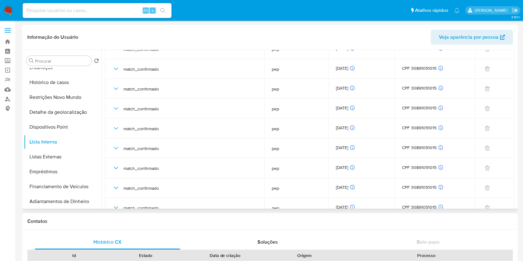
scroll to position [233, 0]
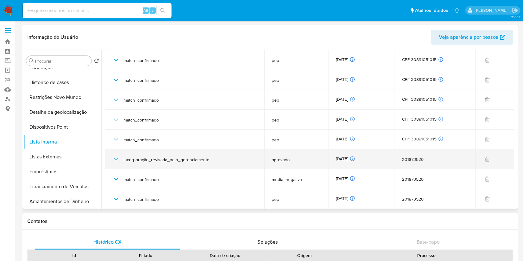
click at [347, 158] on div "[DATE] [DATE] 08:50:19" at bounding box center [361, 159] width 51 height 7
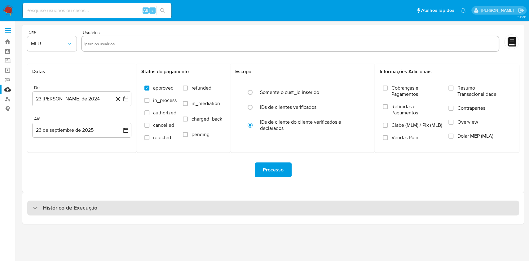
click at [310, 209] on div "Histórico de Execução" at bounding box center [273, 208] width 492 height 15
select select "10"
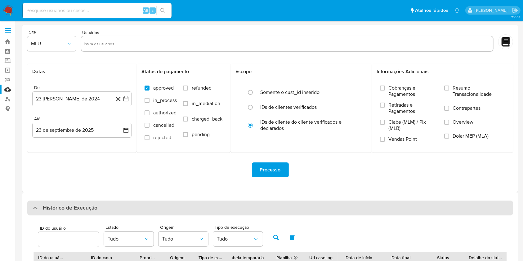
scroll to position [223, 0]
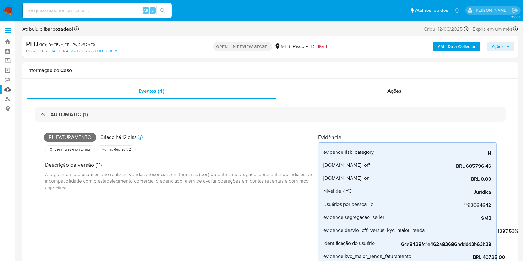
click at [7, 91] on link "Mulan" at bounding box center [37, 90] width 74 height 10
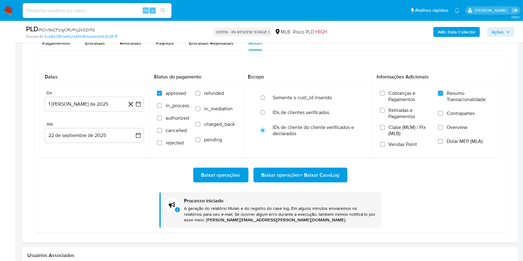
scroll to position [731, 0]
click at [298, 175] on span "Baixar operações + Baixar CaseLog" at bounding box center [300, 175] width 78 height 14
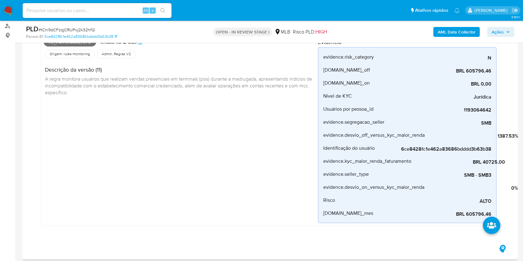
scroll to position [47, 0]
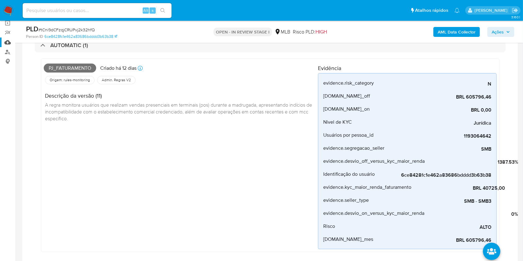
click at [10, 42] on link "Mulan" at bounding box center [37, 43] width 74 height 10
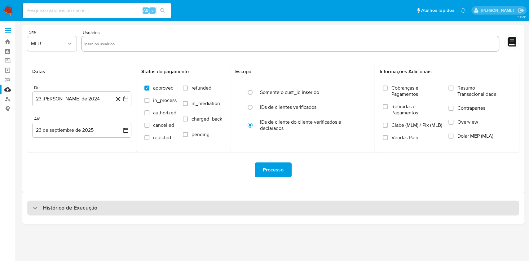
click at [260, 210] on div "Histórico de Execução" at bounding box center [273, 208] width 492 height 15
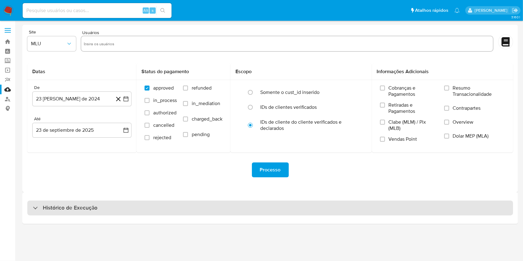
select select "10"
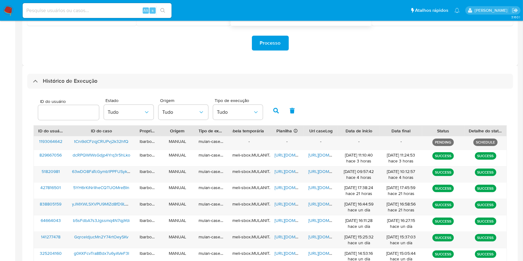
scroll to position [127, 0]
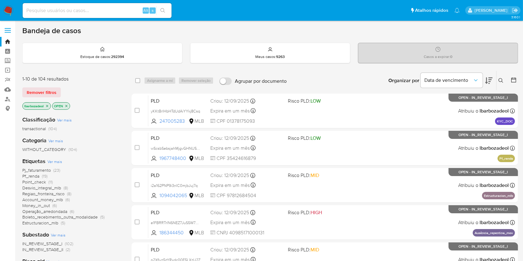
click at [43, 176] on span "(19)" at bounding box center [45, 176] width 6 height 6
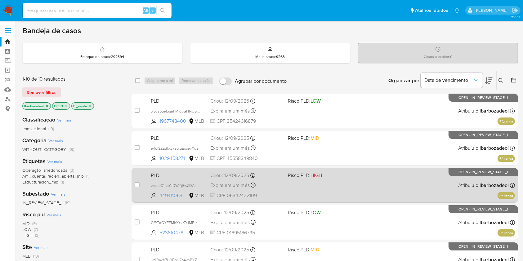
click at [340, 186] on div "PLD veszzG1oaYJDWYj6wZDAnhfZ 449411063 MLB Risco PLD: HIGH Criou: [DATE] Criou:…" at bounding box center [331, 185] width 366 height 31
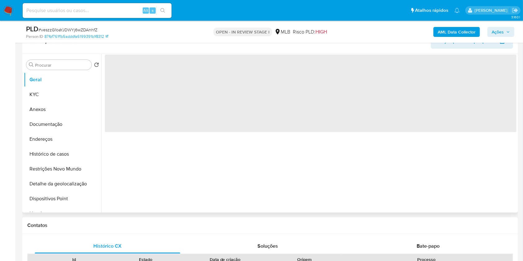
select select "10"
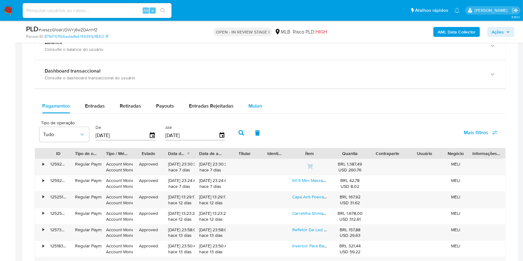
scroll to position [424, 0]
click at [256, 109] on span "Mulan" at bounding box center [255, 105] width 14 height 7
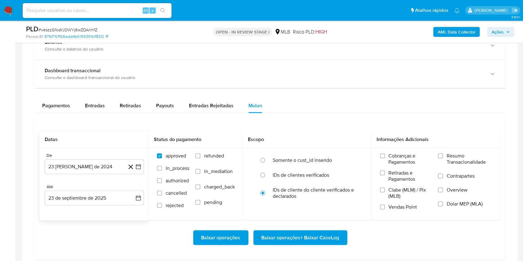
click at [84, 158] on div "De 23 [PERSON_NAME] de 2024 [DATE]" at bounding box center [94, 163] width 99 height 21
click at [82, 166] on button "23 [PERSON_NAME] de 2024" at bounding box center [94, 166] width 99 height 15
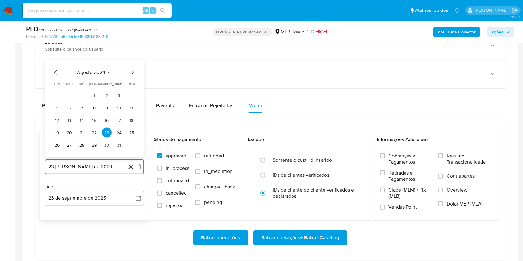
click at [91, 71] on span "agosto 2024" at bounding box center [91, 72] width 28 height 6
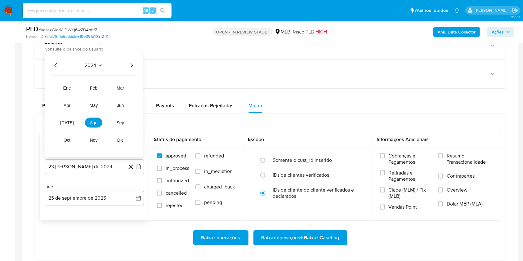
click at [131, 65] on icon "Año siguiente" at bounding box center [131, 65] width 7 height 7
click at [93, 125] on button "ago" at bounding box center [93, 123] width 17 height 10
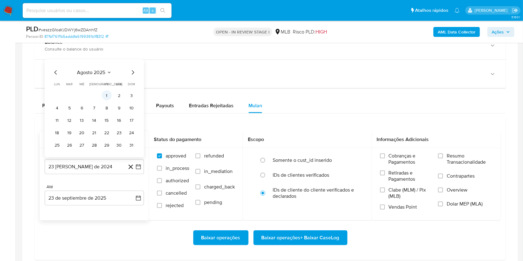
click at [109, 96] on button "1" at bounding box center [107, 96] width 10 height 10
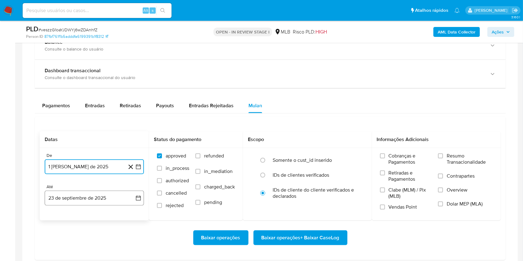
click at [82, 200] on button "23 de septiembre de 2025" at bounding box center [94, 198] width 99 height 15
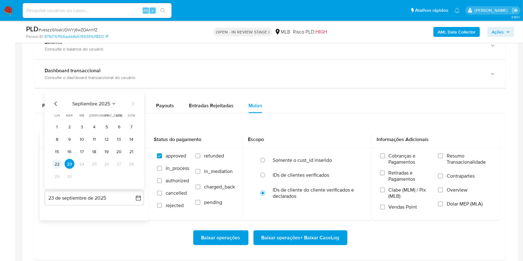
click at [55, 165] on button "22" at bounding box center [57, 164] width 10 height 10
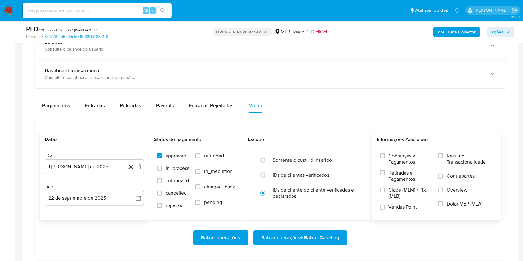
click at [462, 162] on span "Resumo Transacionalidade" at bounding box center [469, 159] width 46 height 12
click at [443, 158] on input "Resumo Transacionalidade" at bounding box center [440, 155] width 5 height 5
click at [310, 235] on span "Baixar operações + Baixar CaseLog" at bounding box center [300, 238] width 78 height 14
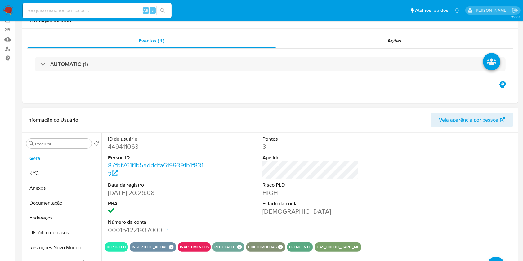
scroll to position [0, 0]
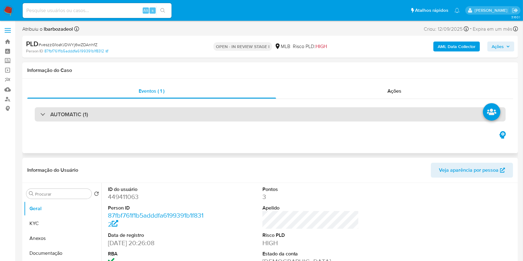
click at [247, 113] on div "AUTOMATIC (1)" at bounding box center [270, 114] width 471 height 14
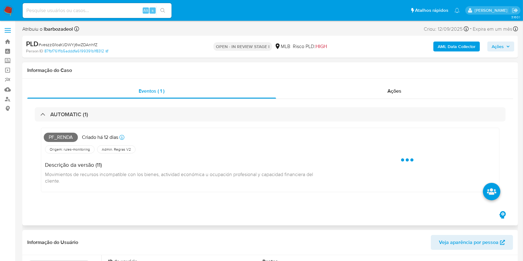
click at [61, 140] on span "Pf_renda" at bounding box center [61, 137] width 34 height 9
click at [60, 136] on span "Pf_renda" at bounding box center [61, 137] width 34 height 9
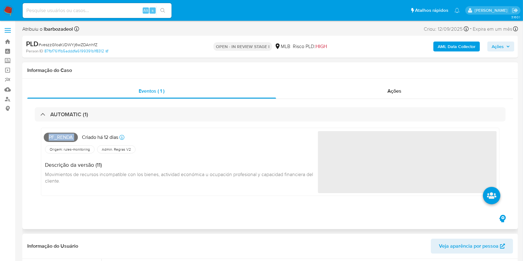
click at [60, 136] on span "Pf_renda" at bounding box center [61, 137] width 34 height 9
copy span "Pf_renda"
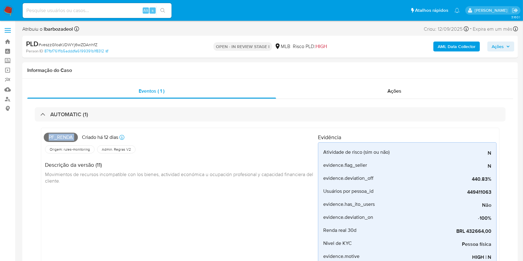
click at [497, 45] on span "Ações" at bounding box center [497, 47] width 12 height 10
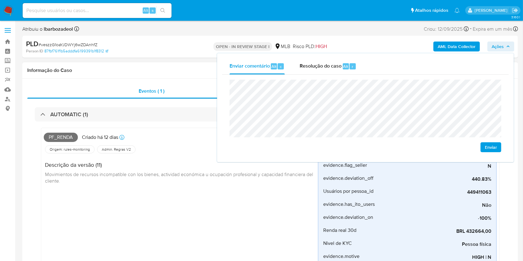
click at [131, 172] on span "Movimientos de recursos incompatible con los bienes, actividad económica u ocup…" at bounding box center [179, 178] width 269 height 14
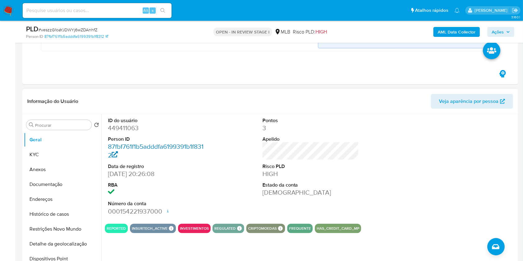
scroll to position [276, 0]
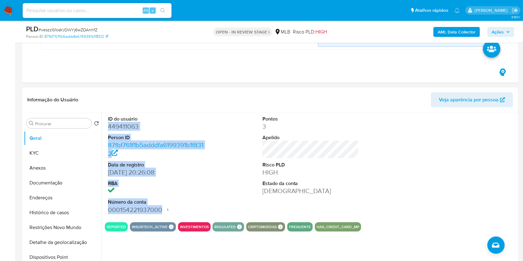
drag, startPoint x: 107, startPoint y: 128, endPoint x: 161, endPoint y: 210, distance: 97.5
click at [161, 210] on div "ID do usuário 449411063 Person ID 87fbf761f1b5adddfa6199391b1f8312 Data de regi…" at bounding box center [156, 165] width 103 height 105
click at [161, 210] on dd "000154221937000 Data de abertura [DATE] 14:06 Status ACTIVE" at bounding box center [156, 210] width 97 height 9
copy dl "449411063 Person ID 87fbf761f1b5adddfa6199391b1f8312 Data de registro [DATE] 20…"
click at [503, 31] on span "Ações" at bounding box center [500, 32] width 18 height 9
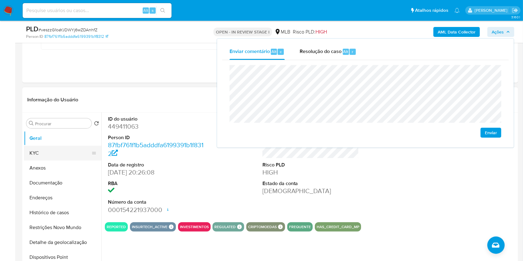
click at [64, 152] on button "KYC" at bounding box center [60, 153] width 73 height 15
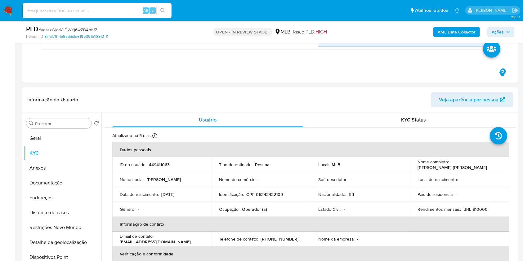
click at [265, 192] on p "CPF 06342422109" at bounding box center [264, 195] width 37 height 6
copy p "06342422109"
click at [495, 31] on span "Ações" at bounding box center [497, 32] width 12 height 10
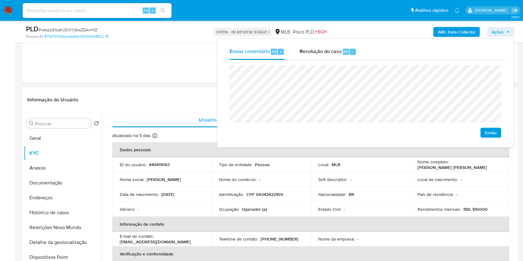
click at [203, 183] on td "Nome social : [PERSON_NAME]" at bounding box center [161, 179] width 99 height 15
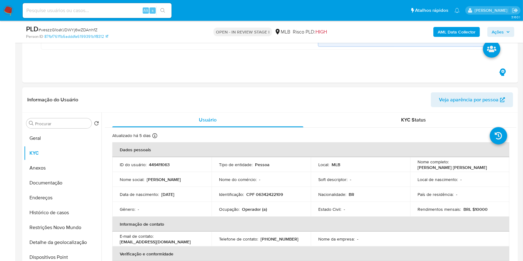
click at [254, 209] on p "Operador (a)" at bounding box center [254, 209] width 25 height 6
copy p "Operador"
click at [506, 32] on icon "button" at bounding box center [508, 32] width 4 height 4
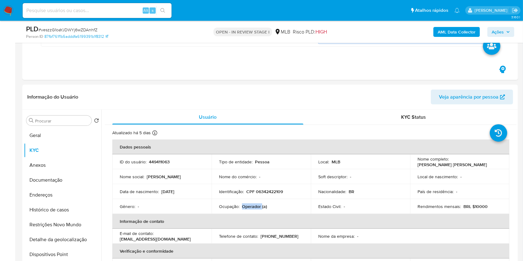
scroll to position [279, 0]
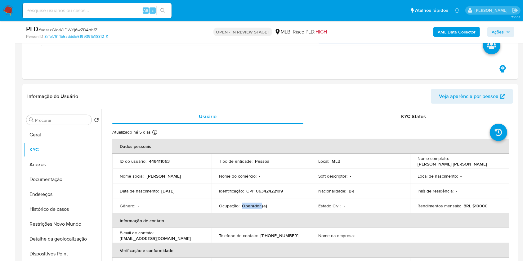
click at [503, 34] on span "Ações" at bounding box center [497, 32] width 12 height 10
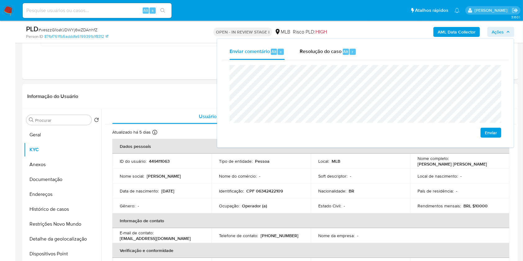
click at [0, 0] on lt-span "ident i ficada" at bounding box center [0, 0] width 0 height 0
click at [306, 188] on td "Identificação : CPF 06342422109" at bounding box center [260, 191] width 99 height 15
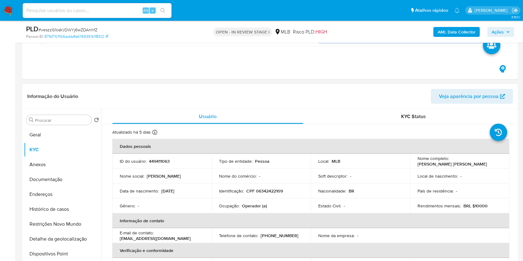
scroll to position [263, 0]
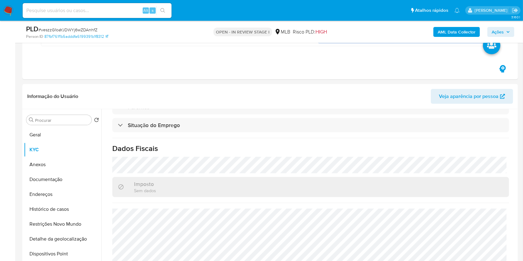
click at [504, 28] on span "Ações" at bounding box center [500, 32] width 18 height 9
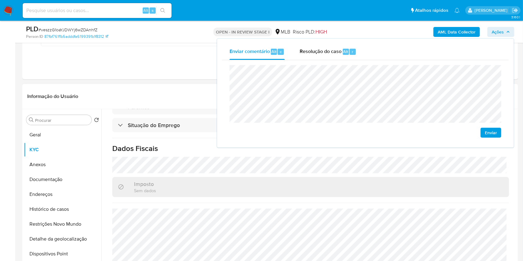
click at [131, 91] on header "Informação do Usuário Veja aparência por pessoa" at bounding box center [269, 96] width 485 height 15
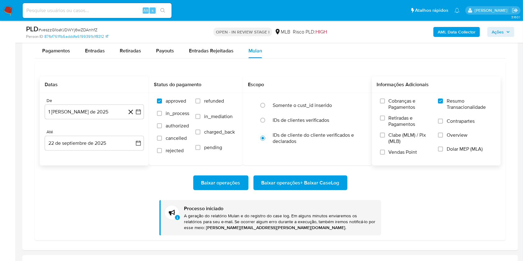
scroll to position [707, 0]
click at [265, 184] on span "Baixar operações + Baixar CaseLog" at bounding box center [300, 183] width 78 height 14
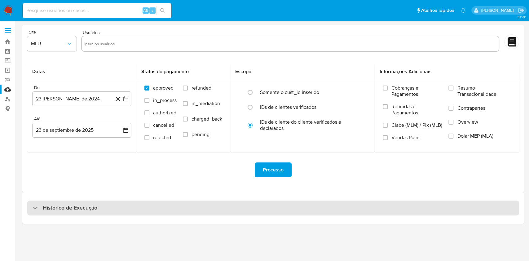
click at [188, 209] on div "Histórico de Execução" at bounding box center [273, 208] width 492 height 15
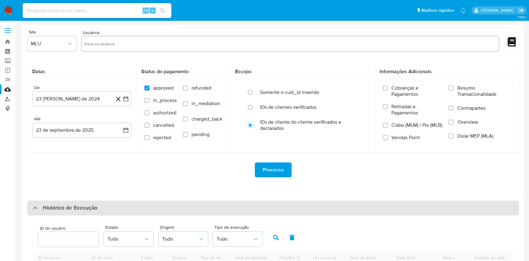
click at [188, 210] on div "Histórico de Execução" at bounding box center [273, 208] width 492 height 15
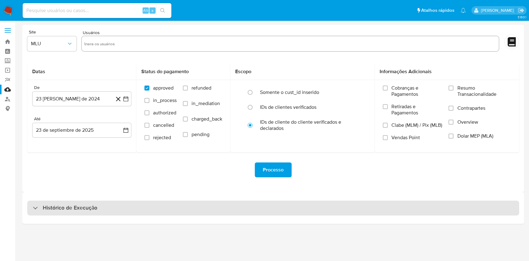
click at [173, 211] on div "Histórico de Execução" at bounding box center [273, 208] width 492 height 15
select select "10"
click at [218, 210] on div "Histórico de Execução" at bounding box center [273, 208] width 492 height 15
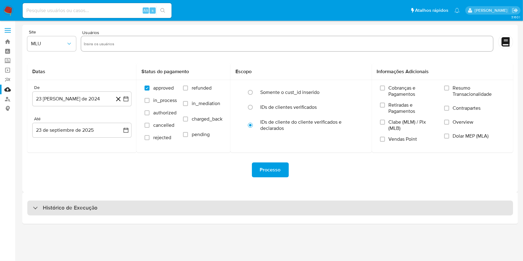
select select "10"
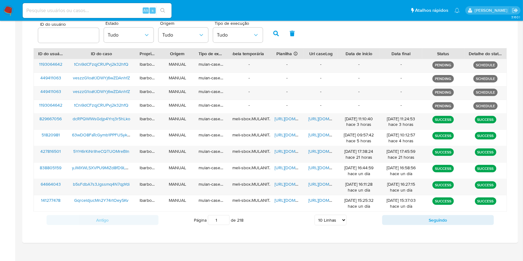
scroll to position [212, 0]
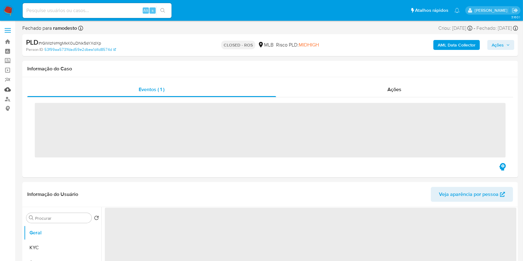
click at [8, 88] on link "Mulan" at bounding box center [37, 90] width 74 height 10
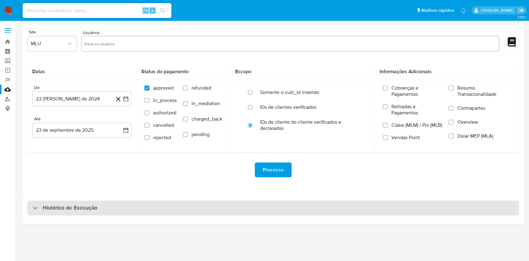
click at [310, 204] on div "Histórico de Execução" at bounding box center [273, 208] width 492 height 15
select select "10"
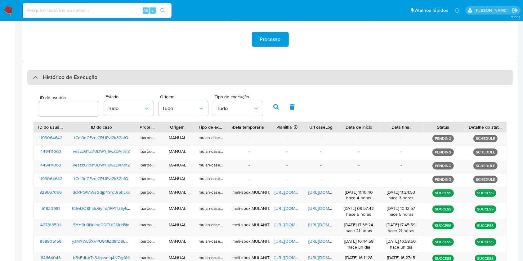
scroll to position [131, 0]
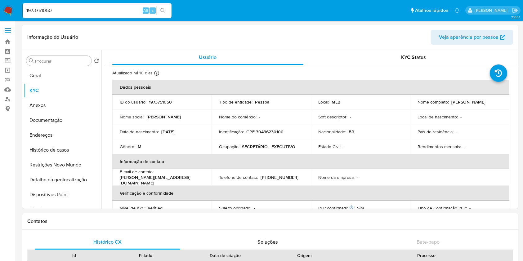
select select "10"
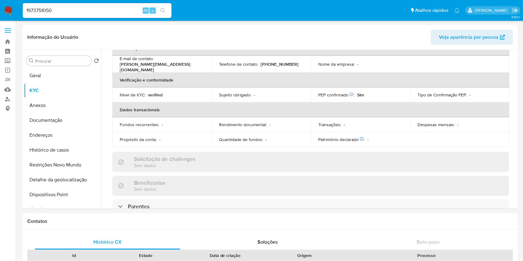
click at [72, 12] on input "1973751050" at bounding box center [97, 11] width 149 height 8
paste input "767930772"
type input "767930772"
click at [162, 10] on icon "search-icon" at bounding box center [162, 10] width 5 height 5
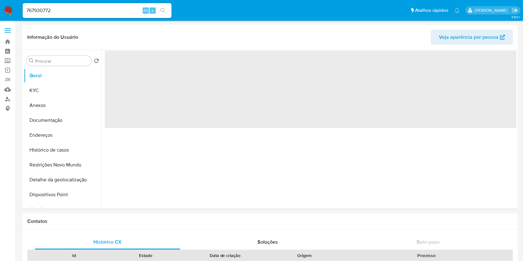
select select "10"
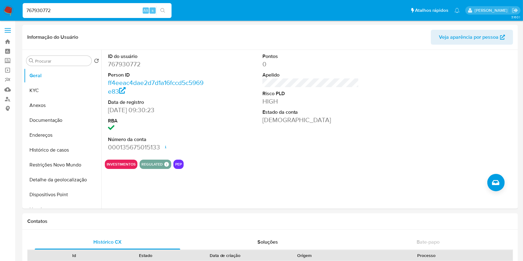
click at [56, 9] on input "767930772" at bounding box center [97, 11] width 149 height 8
click at [162, 10] on icon "search-icon" at bounding box center [162, 10] width 5 height 5
click at [165, 11] on icon "search-icon" at bounding box center [162, 10] width 5 height 5
drag, startPoint x: 139, startPoint y: 109, endPoint x: 106, endPoint y: 111, distance: 33.2
click at [106, 111] on div "ID do usuário 767930772 Person ID ff4eeac4dae2d7d1a16fccd5c5969e83 Data de regi…" at bounding box center [156, 102] width 103 height 105
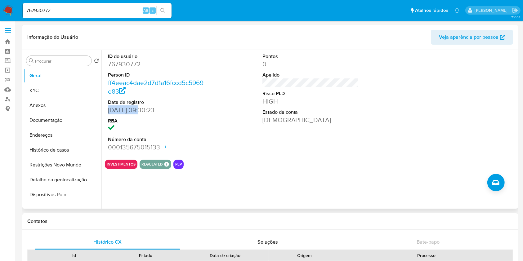
copy dd "31/05/2021"
click at [55, 92] on button "KYC" at bounding box center [60, 90] width 73 height 15
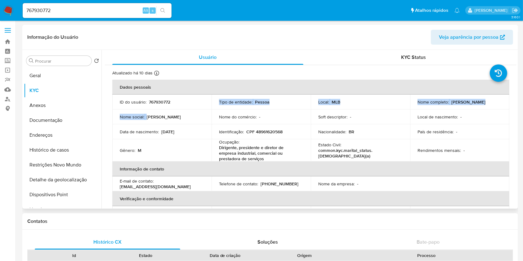
drag, startPoint x: 163, startPoint y: 110, endPoint x: 166, endPoint y: 104, distance: 6.5
click at [166, 105] on tbody "ID do usuário : 767930772 Tipo de entidade : Pessoa Local : MLB Nome completo :…" at bounding box center [310, 128] width 397 height 67
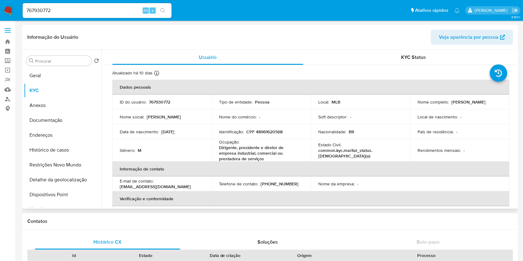
click at [166, 104] on p "767930772" at bounding box center [159, 102] width 21 height 6
copy p "767930772"
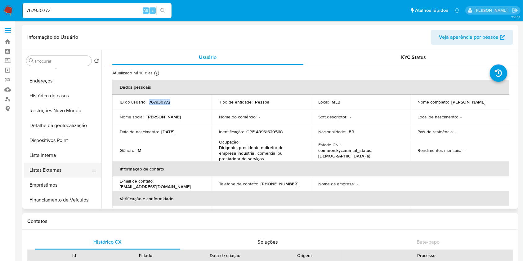
scroll to position [66, 0]
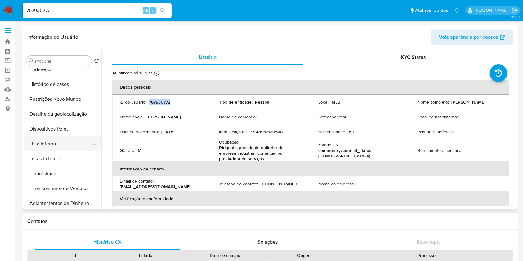
click at [60, 144] on button "Lista Interna" at bounding box center [60, 143] width 73 height 15
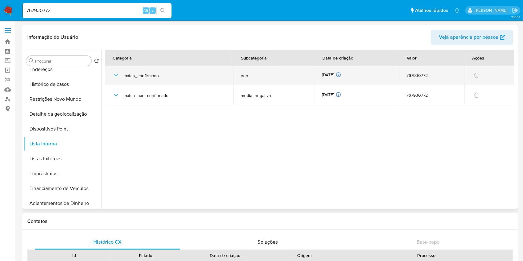
click at [334, 75] on div "13/09/2025 13/09/2025 03:34:53" at bounding box center [356, 75] width 69 height 7
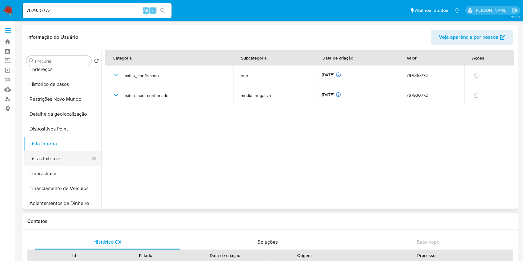
click at [60, 155] on button "Listas Externas" at bounding box center [60, 158] width 73 height 15
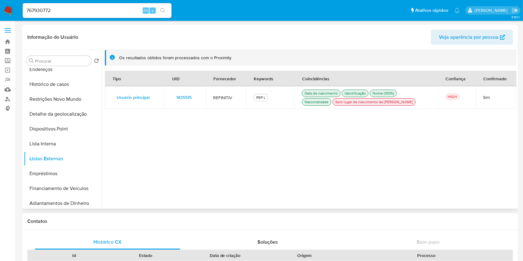
click at [181, 93] on span "1435515" at bounding box center [183, 97] width 15 height 9
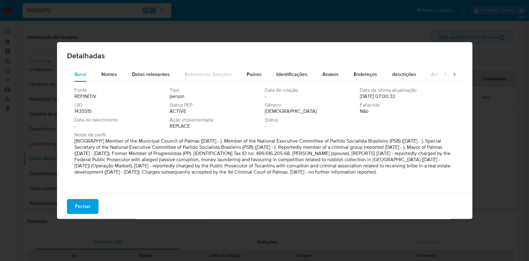
click at [86, 110] on span "1435515" at bounding box center [82, 111] width 17 height 6
click at [84, 206] on span "Fechar" at bounding box center [82, 207] width 15 height 14
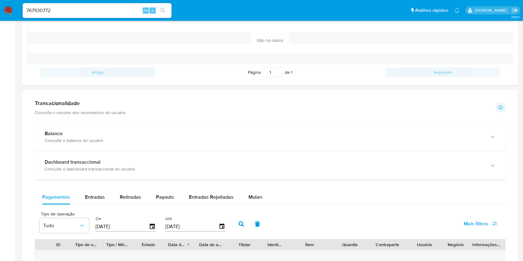
scroll to position [308, 0]
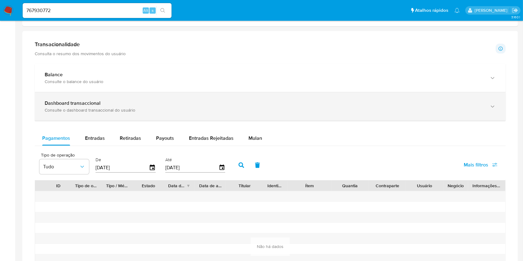
click at [191, 110] on div "Consulte o dashboard transaccional do usuário" at bounding box center [264, 110] width 438 height 6
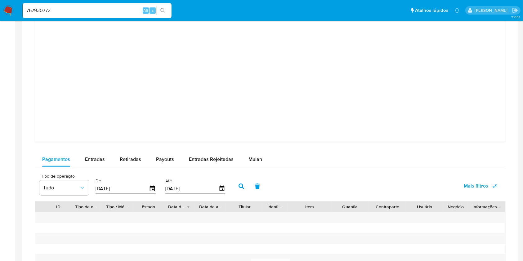
scroll to position [598, 0]
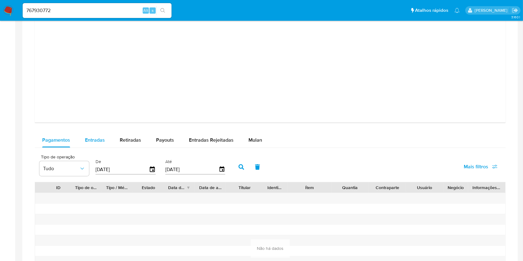
click at [97, 143] on span "Entradas" at bounding box center [95, 139] width 20 height 7
select select "10"
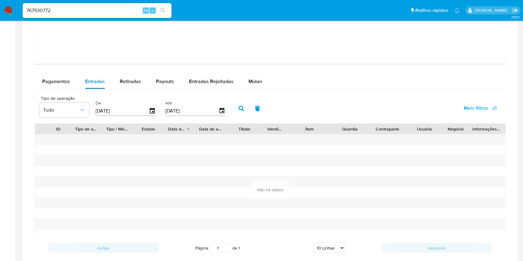
scroll to position [660, 0]
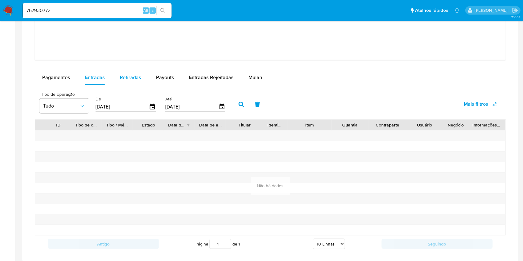
click at [125, 74] on span "Retiradas" at bounding box center [130, 77] width 21 height 7
select select "10"
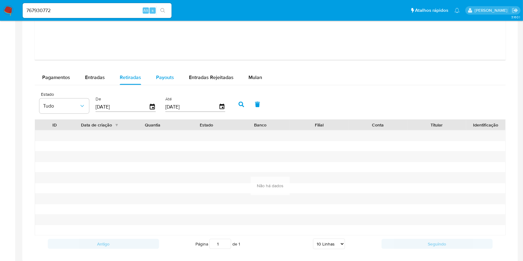
click at [172, 77] on button "Payouts" at bounding box center [164, 77] width 33 height 15
select select "10"
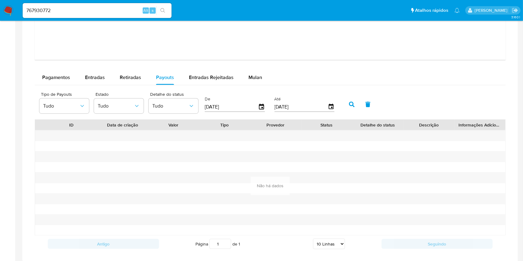
drag, startPoint x: 222, startPoint y: 98, endPoint x: 218, endPoint y: 94, distance: 5.5
click at [218, 94] on div "De 26/06/2025" at bounding box center [235, 103] width 60 height 25
click at [227, 78] on span "Entradas Rejeitadas" at bounding box center [211, 77] width 45 height 7
select select "10"
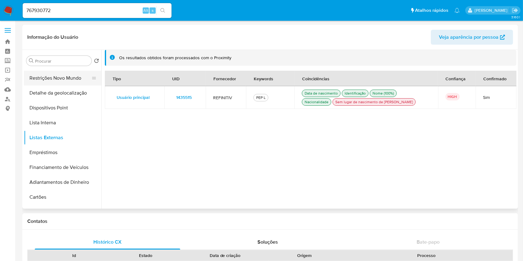
scroll to position [0, 0]
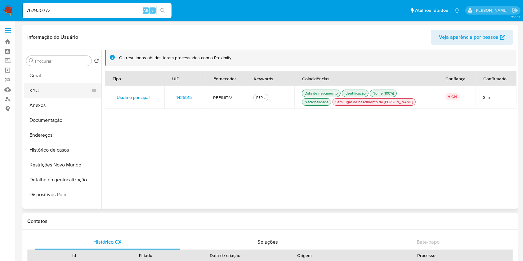
click at [62, 91] on button "KYC" at bounding box center [60, 90] width 73 height 15
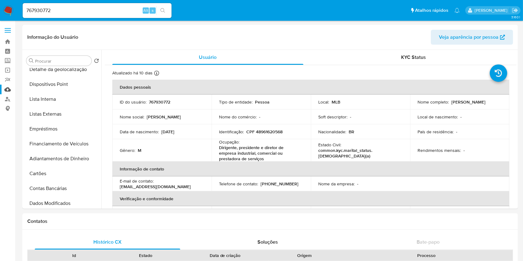
click at [7, 89] on link "Mulan" at bounding box center [37, 90] width 74 height 10
click at [10, 89] on link "Mulan" at bounding box center [37, 90] width 74 height 10
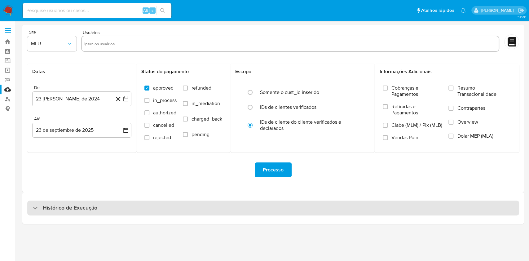
click at [193, 202] on div "Histórico de Execução" at bounding box center [273, 208] width 492 height 15
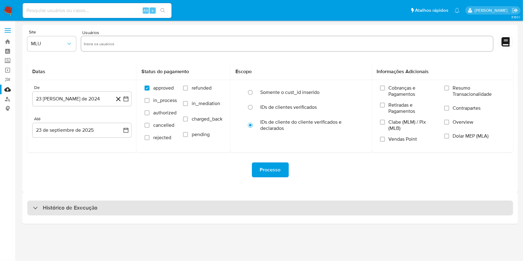
select select "10"
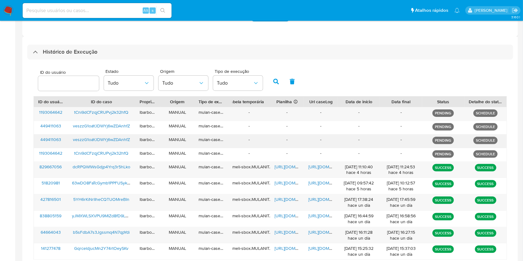
scroll to position [155, 0]
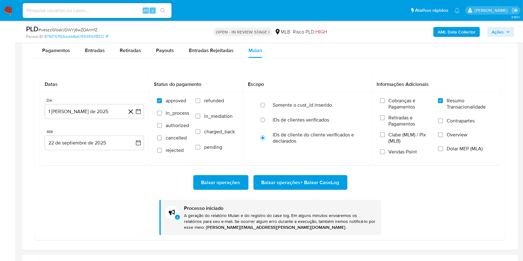
scroll to position [263, 0]
click at [288, 184] on span "Baixar operações + Baixar CaseLog" at bounding box center [300, 183] width 78 height 14
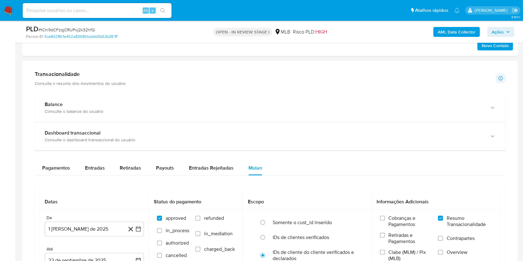
scroll to position [671, 0]
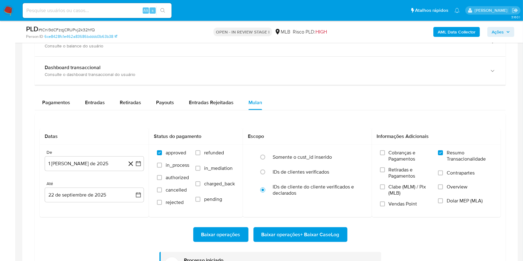
click at [289, 232] on span "Baixar operações + Baixar CaseLog" at bounding box center [300, 235] width 78 height 14
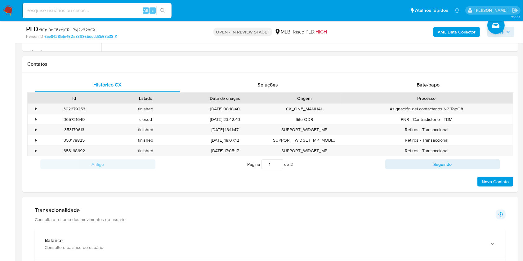
scroll to position [13, 0]
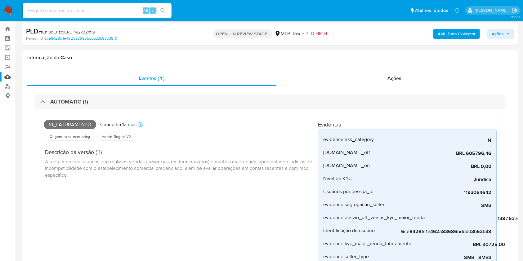
click at [9, 75] on link "Mulan" at bounding box center [37, 77] width 74 height 10
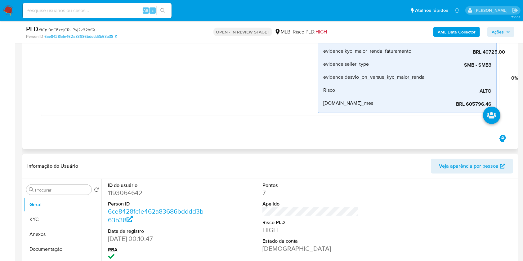
scroll to position [279, 0]
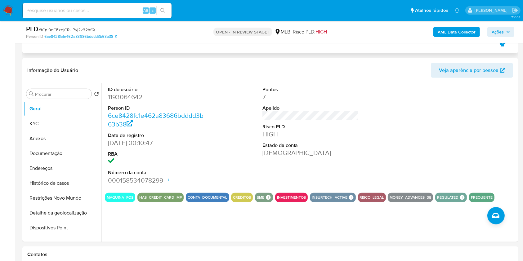
click at [194, 200] on div "CONTA_DOCUMENTAL" at bounding box center [207, 197] width 43 height 9
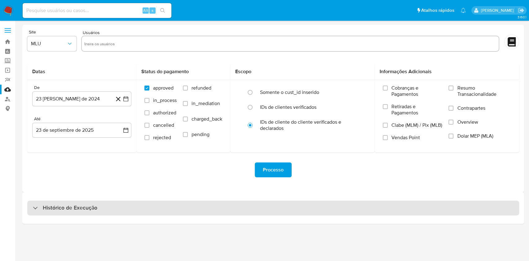
click at [166, 204] on div "Histórico de Execução" at bounding box center [273, 208] width 492 height 15
select select "10"
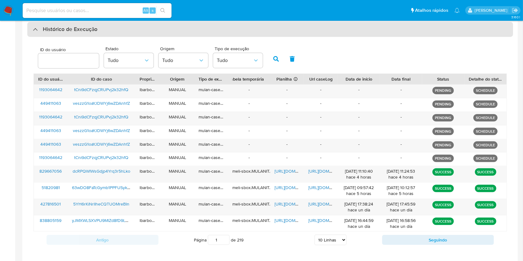
scroll to position [179, 0]
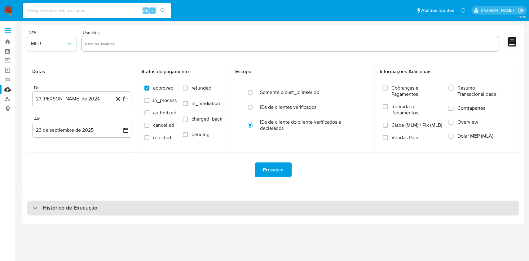
click at [213, 214] on div "Histórico de Execução" at bounding box center [273, 208] width 492 height 15
select select "10"
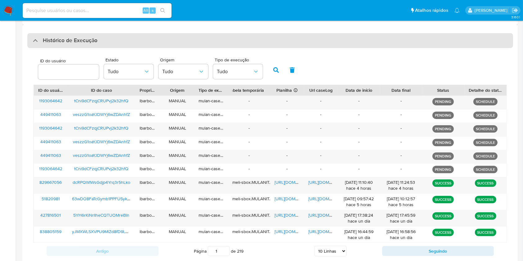
scroll to position [206, 0]
